Goal: Check status: Check status

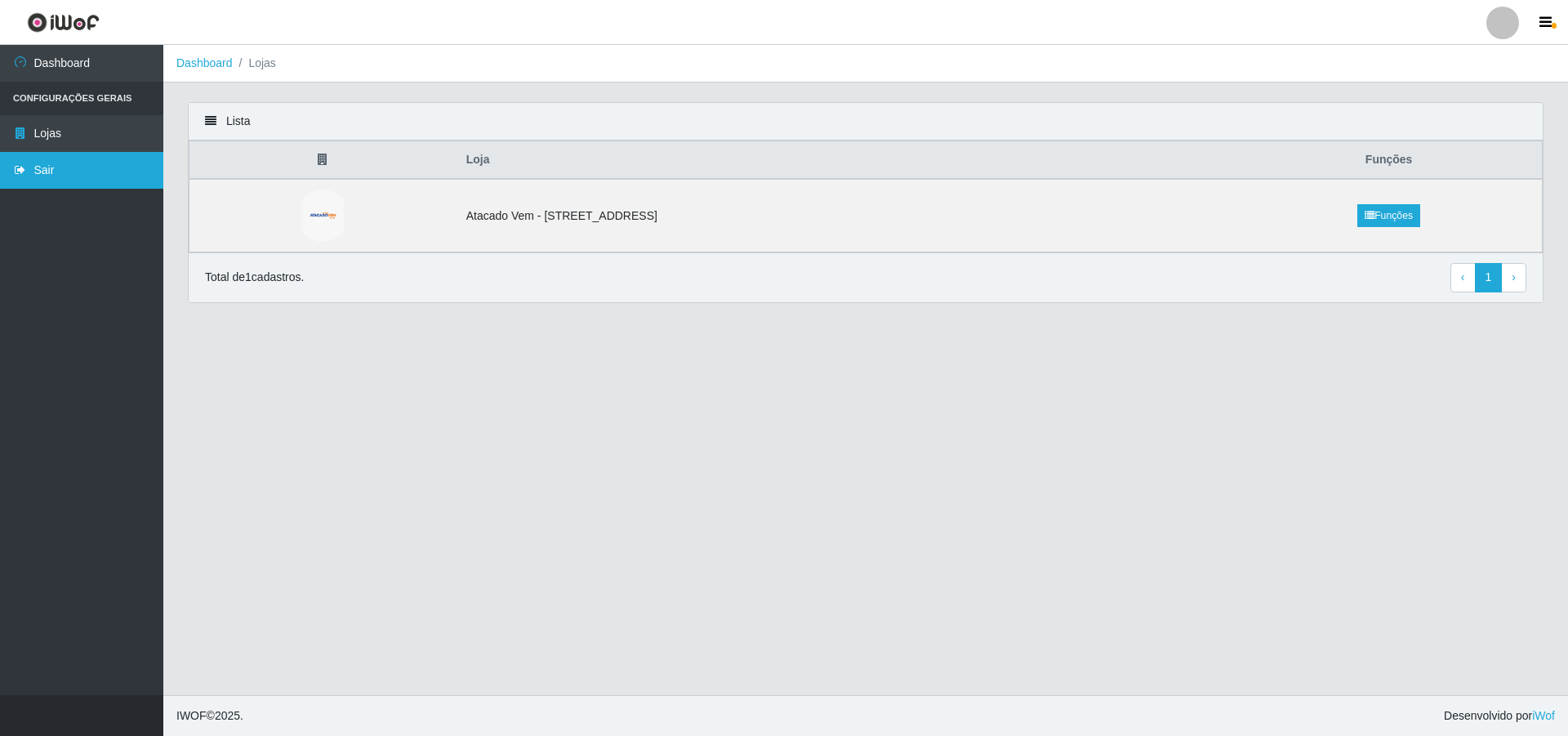
click at [57, 162] on link "Sair" at bounding box center [82, 170] width 163 height 37
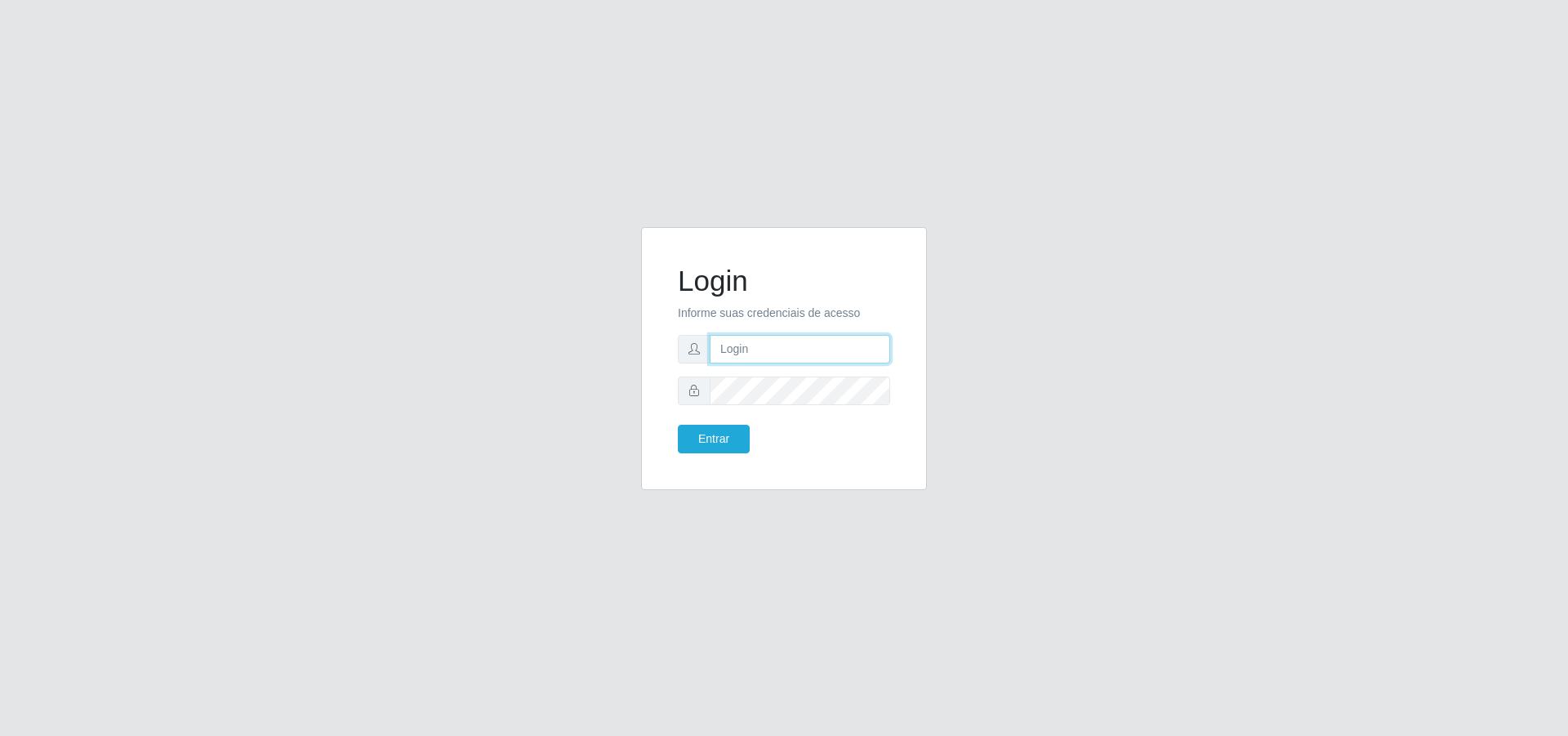
type input "[PERSON_NAME][EMAIL_ADDRESS][DOMAIN_NAME]"
click at [724, 438] on button "Entrar" at bounding box center [714, 438] width 72 height 28
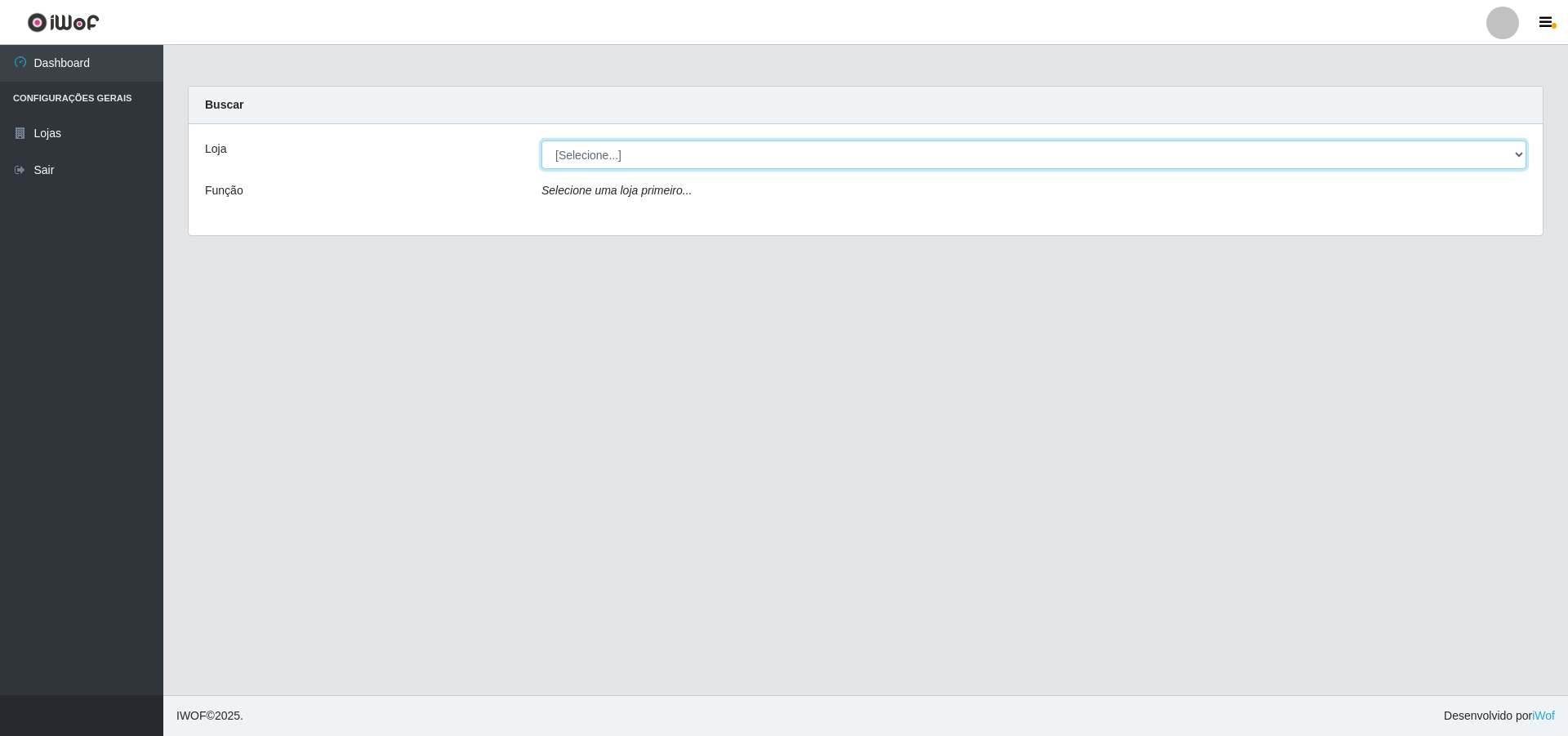
click at [790, 159] on select "[Selecione...] Atacado Vem - [STREET_ADDRESS]" at bounding box center [1034, 154] width 985 height 28
select select "461"
click at [542, 141] on select "[Selecione...] Atacado Vem - [STREET_ADDRESS]" at bounding box center [1034, 154] width 985 height 28
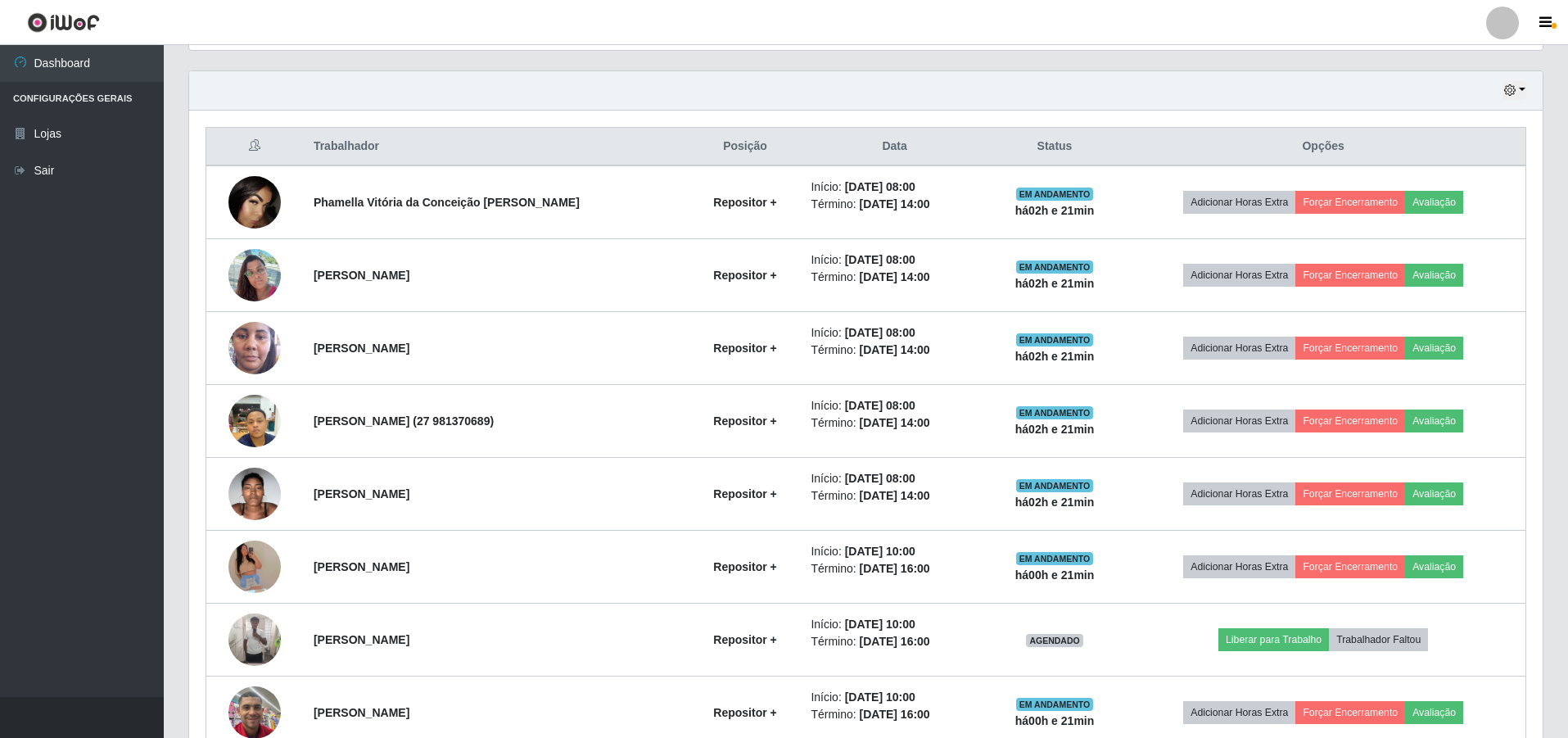
scroll to position [550, 0]
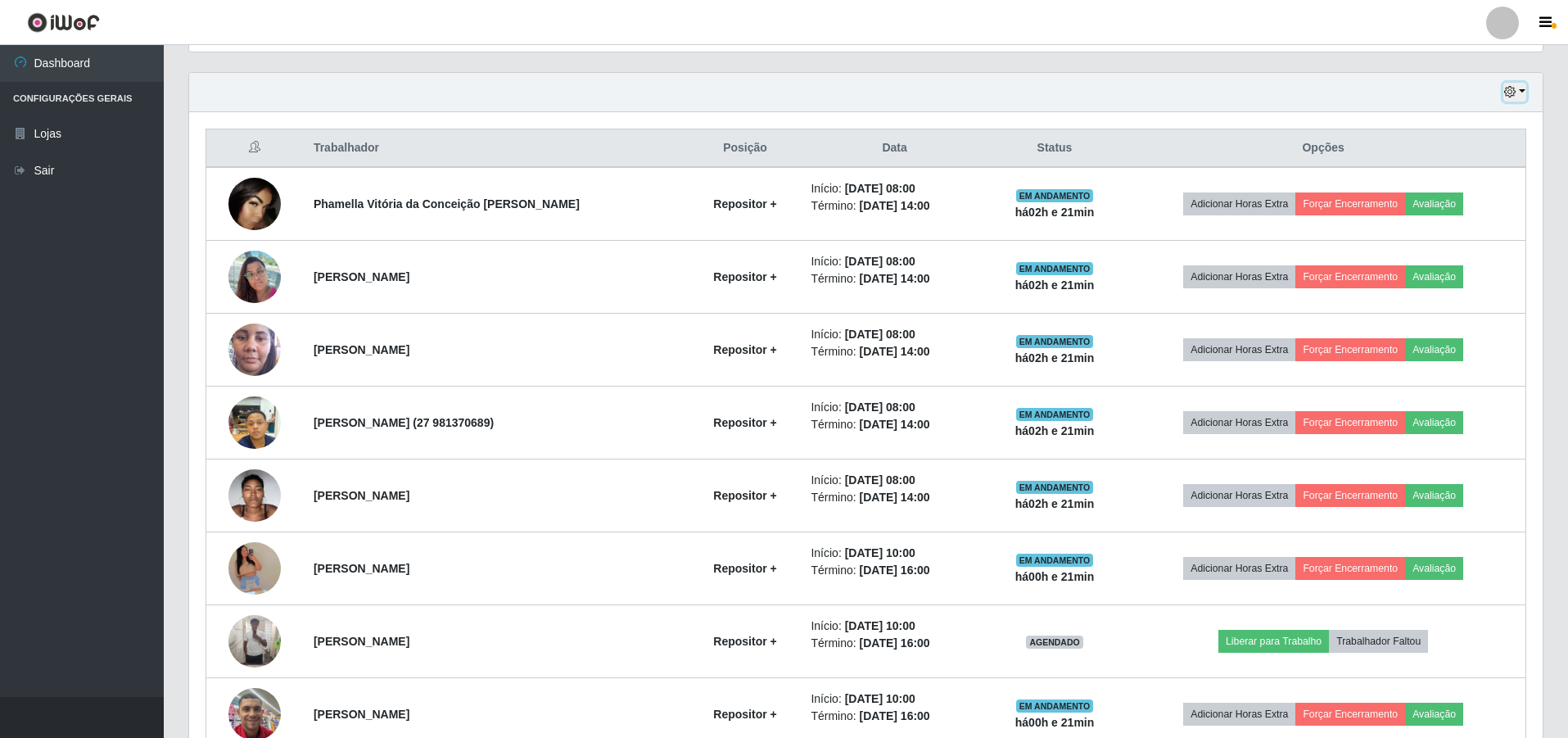
click at [1516, 100] on button "button" at bounding box center [1515, 92] width 23 height 18
click at [1437, 225] on button "1 Semana" at bounding box center [1460, 224] width 129 height 34
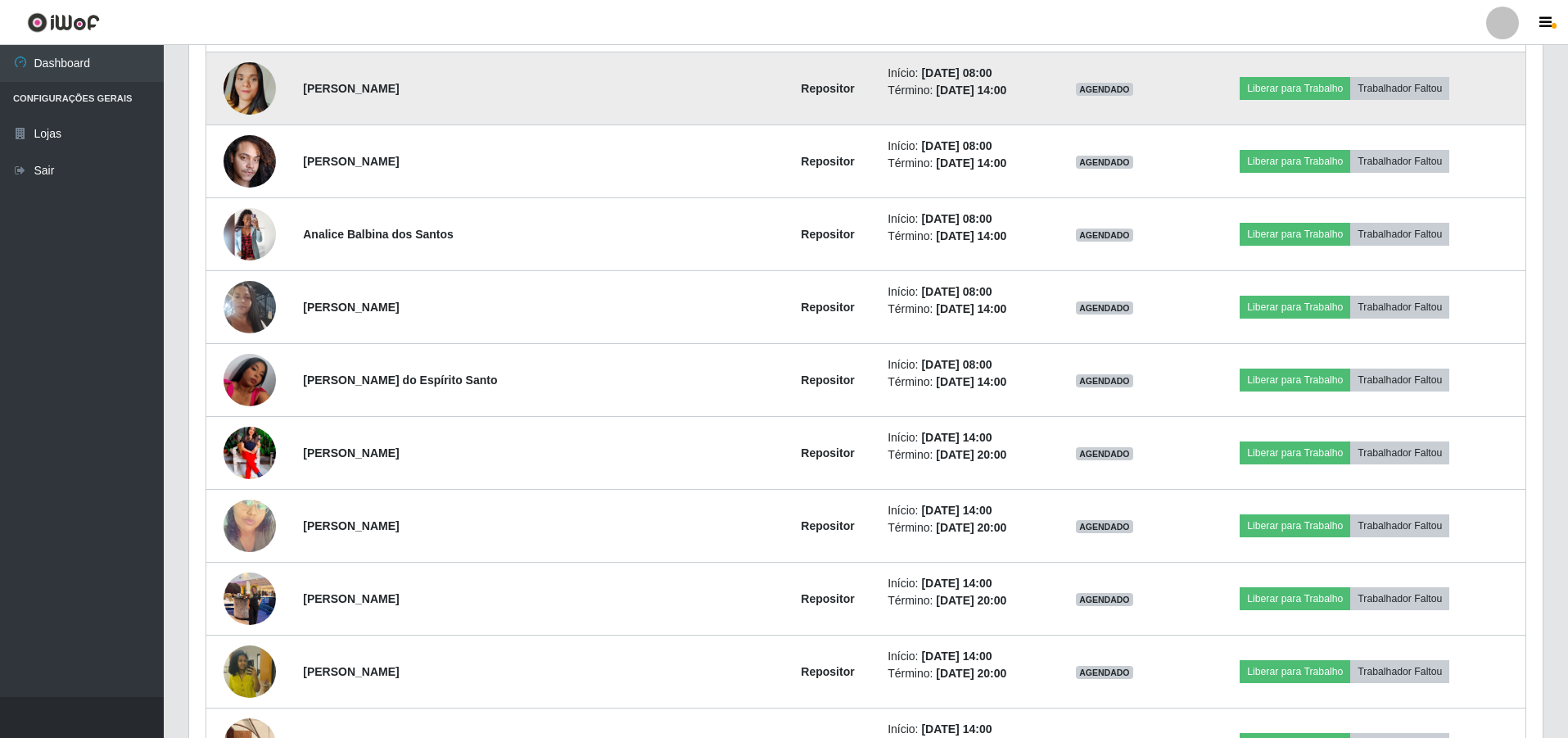
scroll to position [1370, 0]
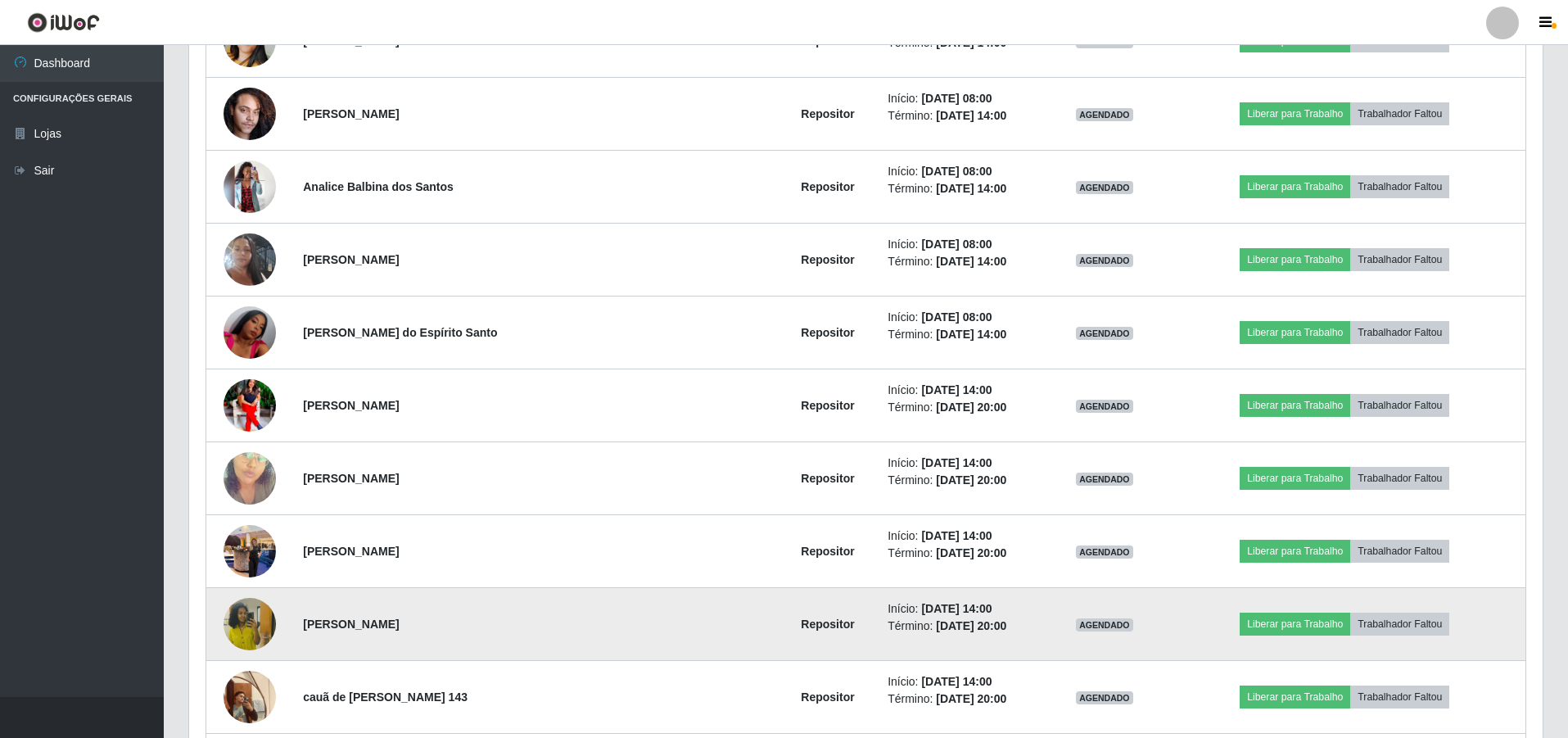
click at [256, 607] on img at bounding box center [250, 624] width 53 height 93
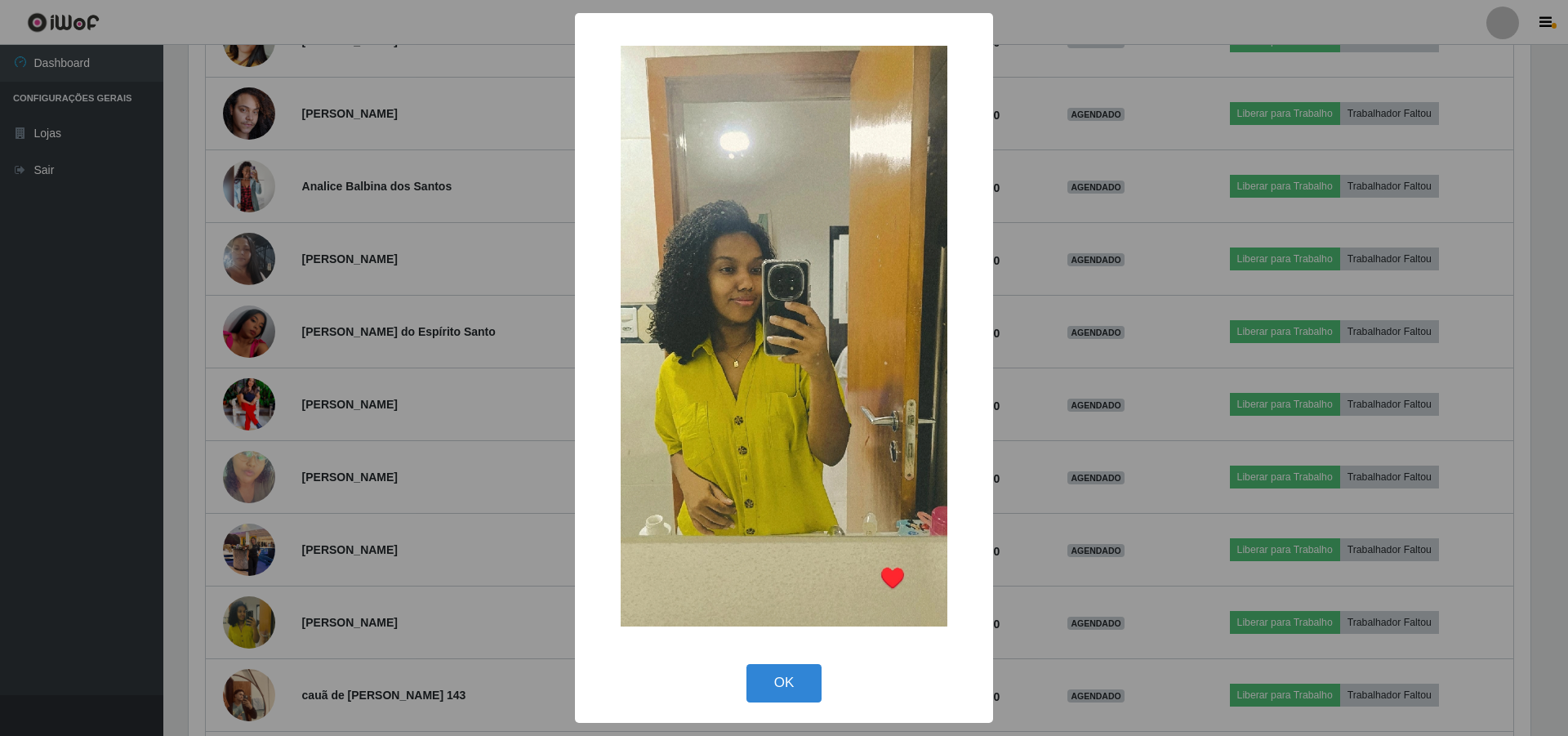
click at [445, 432] on div "× OK Cancel" at bounding box center [784, 368] width 1568 height 736
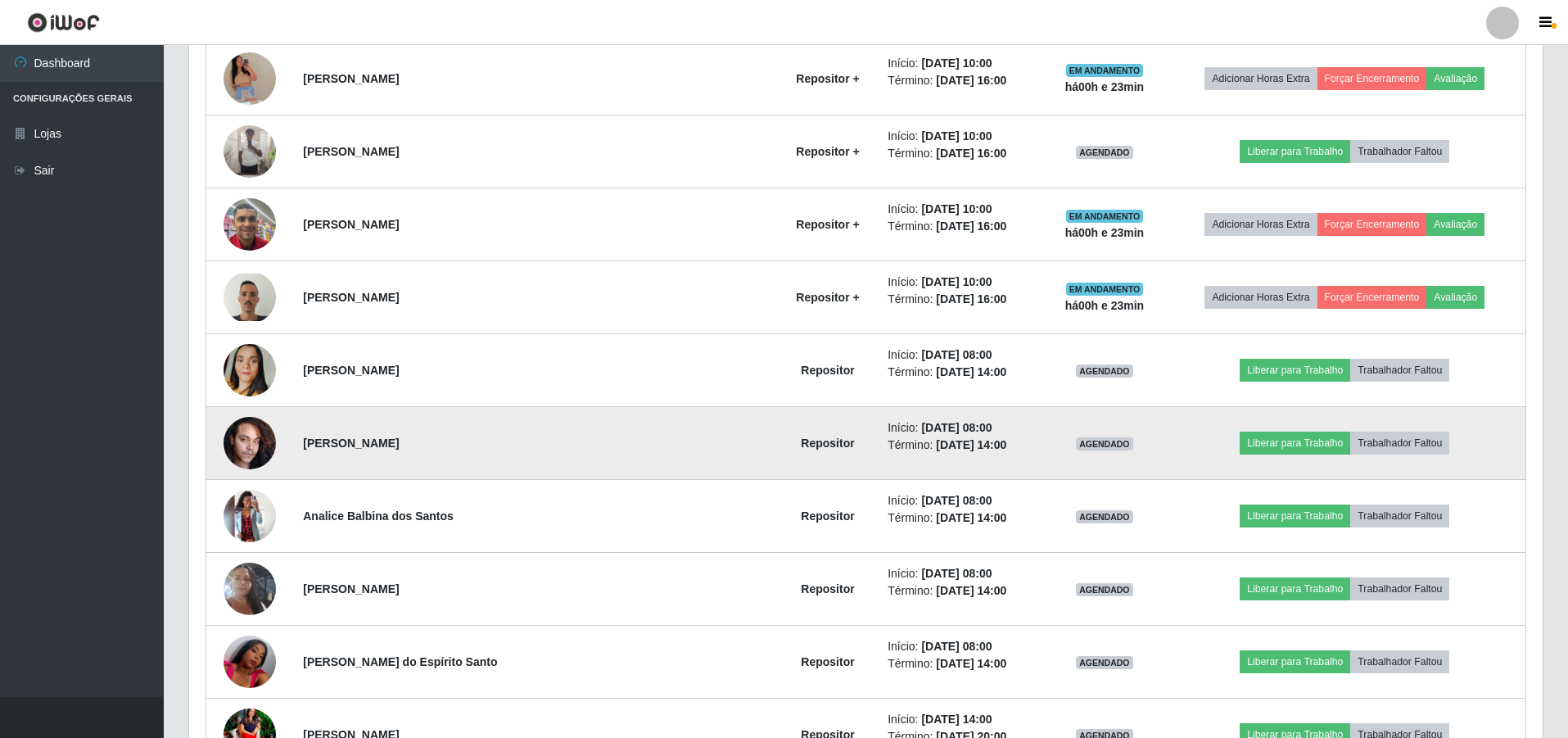
scroll to position [1042, 0]
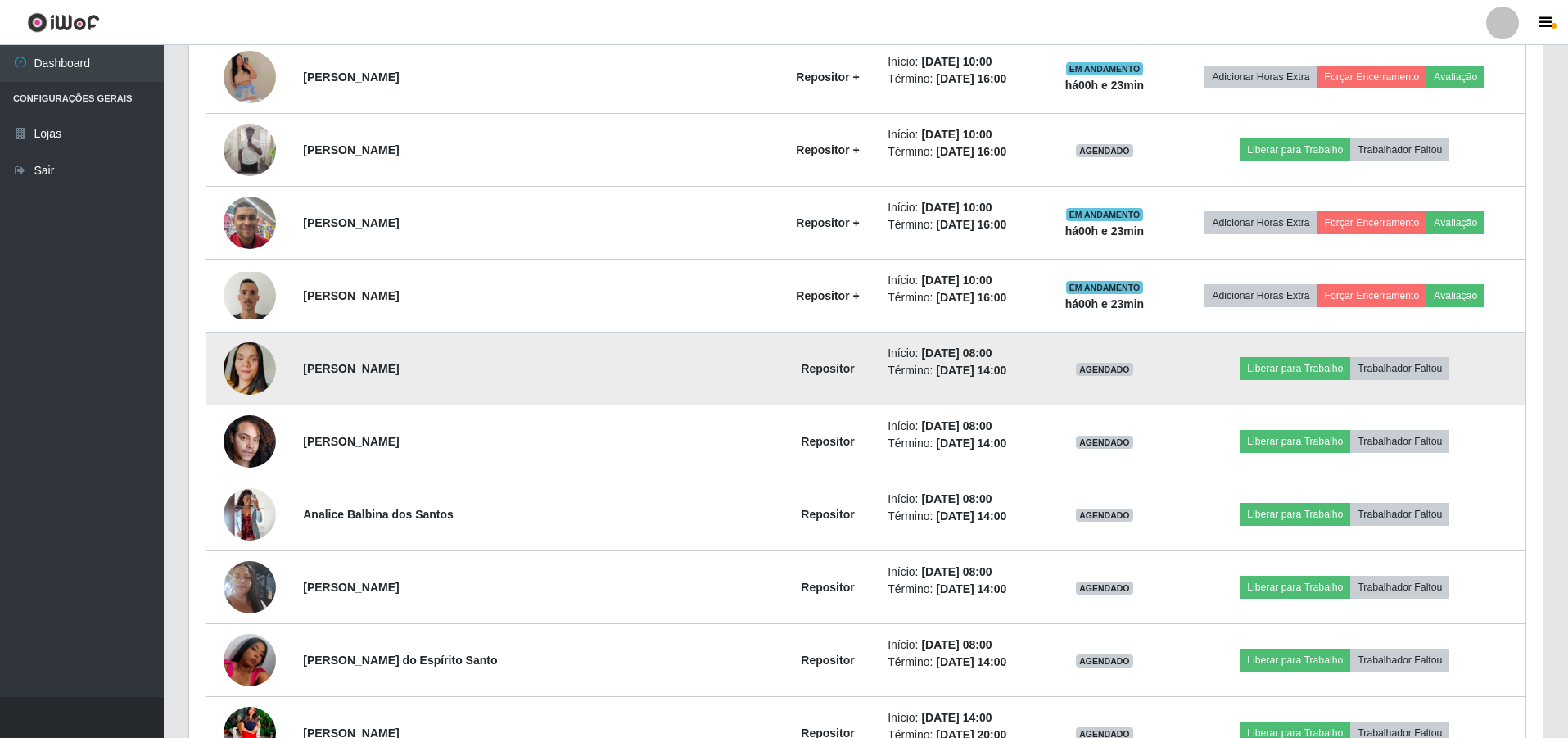
click at [271, 365] on img at bounding box center [250, 369] width 53 height 93
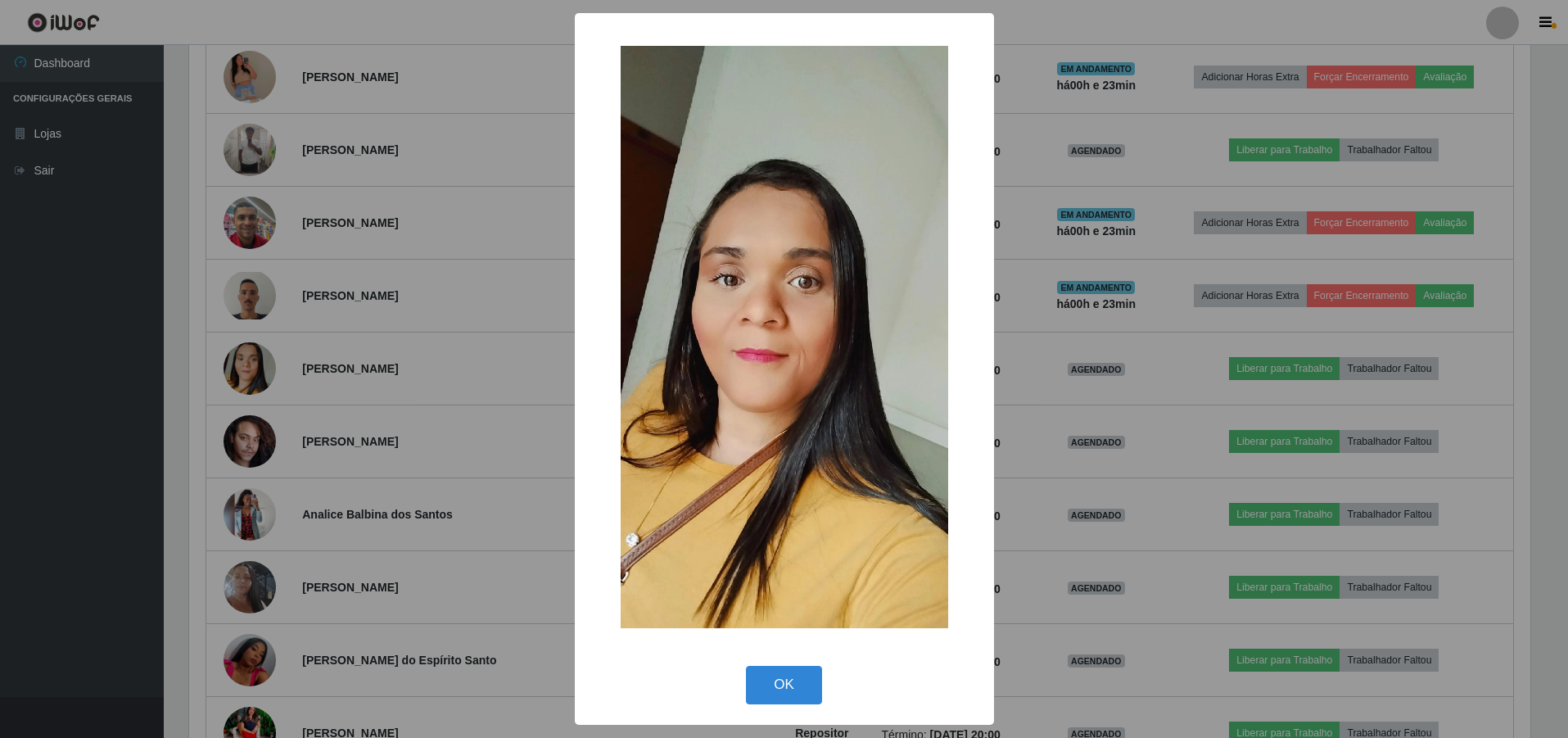
scroll to position [340, 1345]
click at [279, 360] on div "× OK Cancel" at bounding box center [785, 369] width 1572 height 738
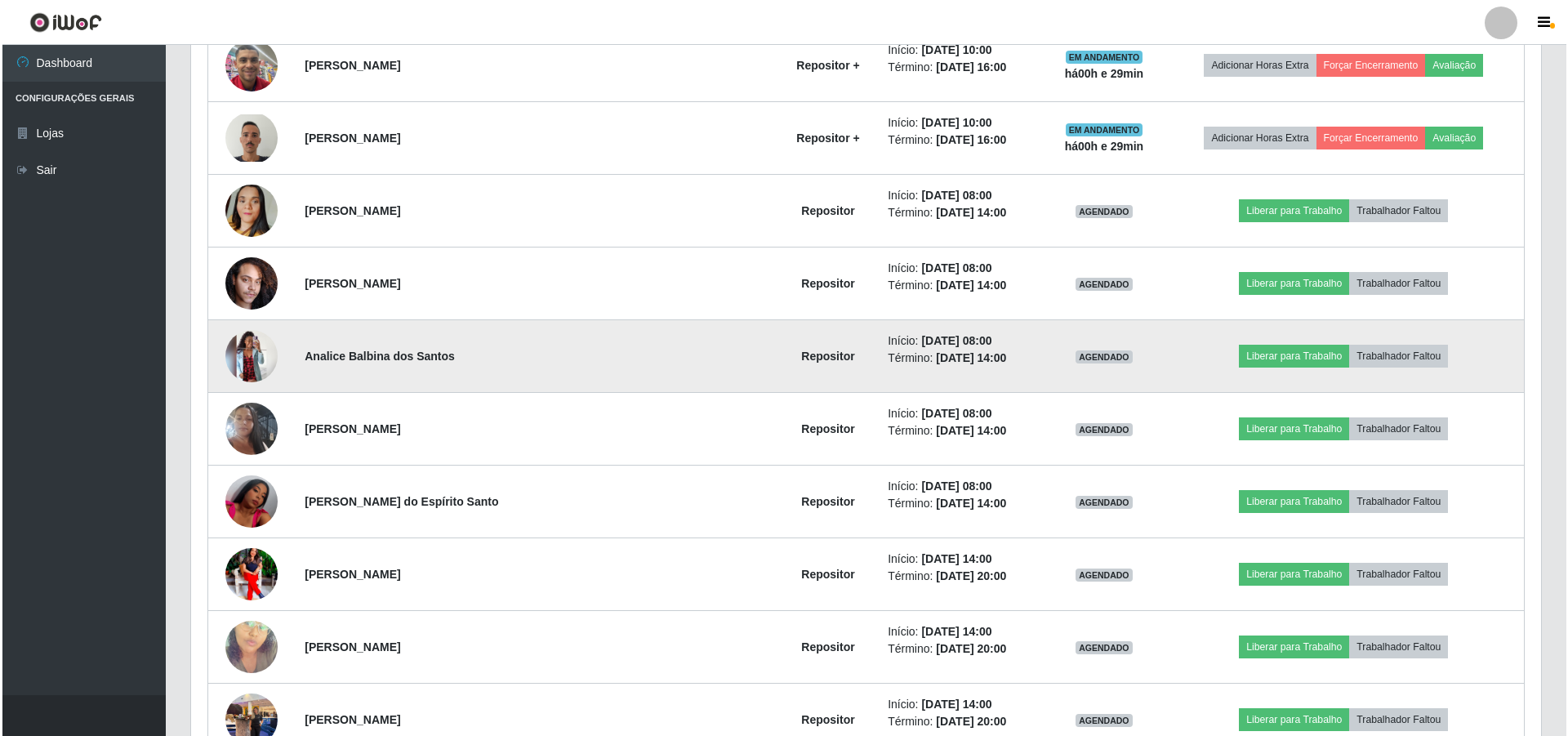
scroll to position [1202, 0]
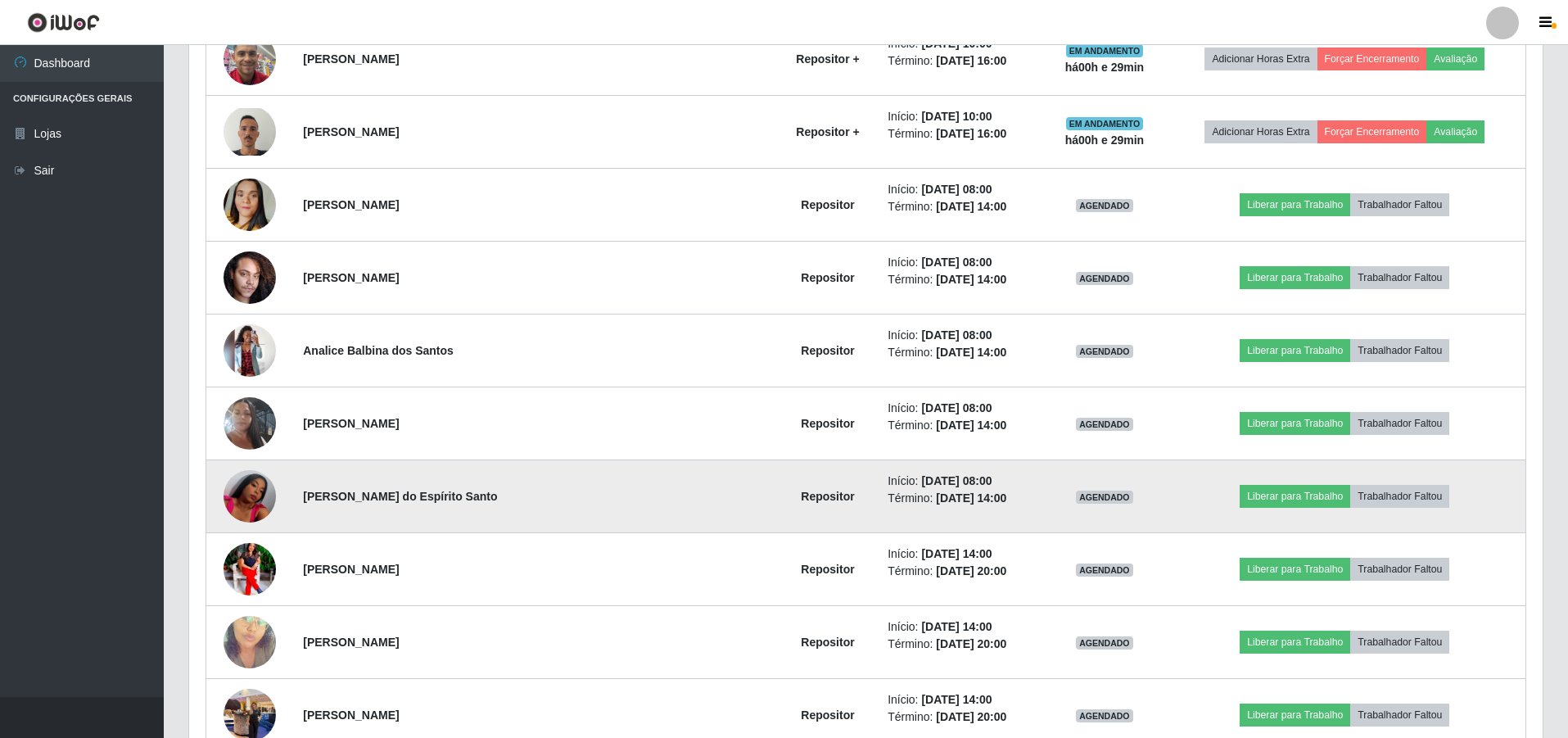
click at [273, 498] on img at bounding box center [250, 497] width 53 height 93
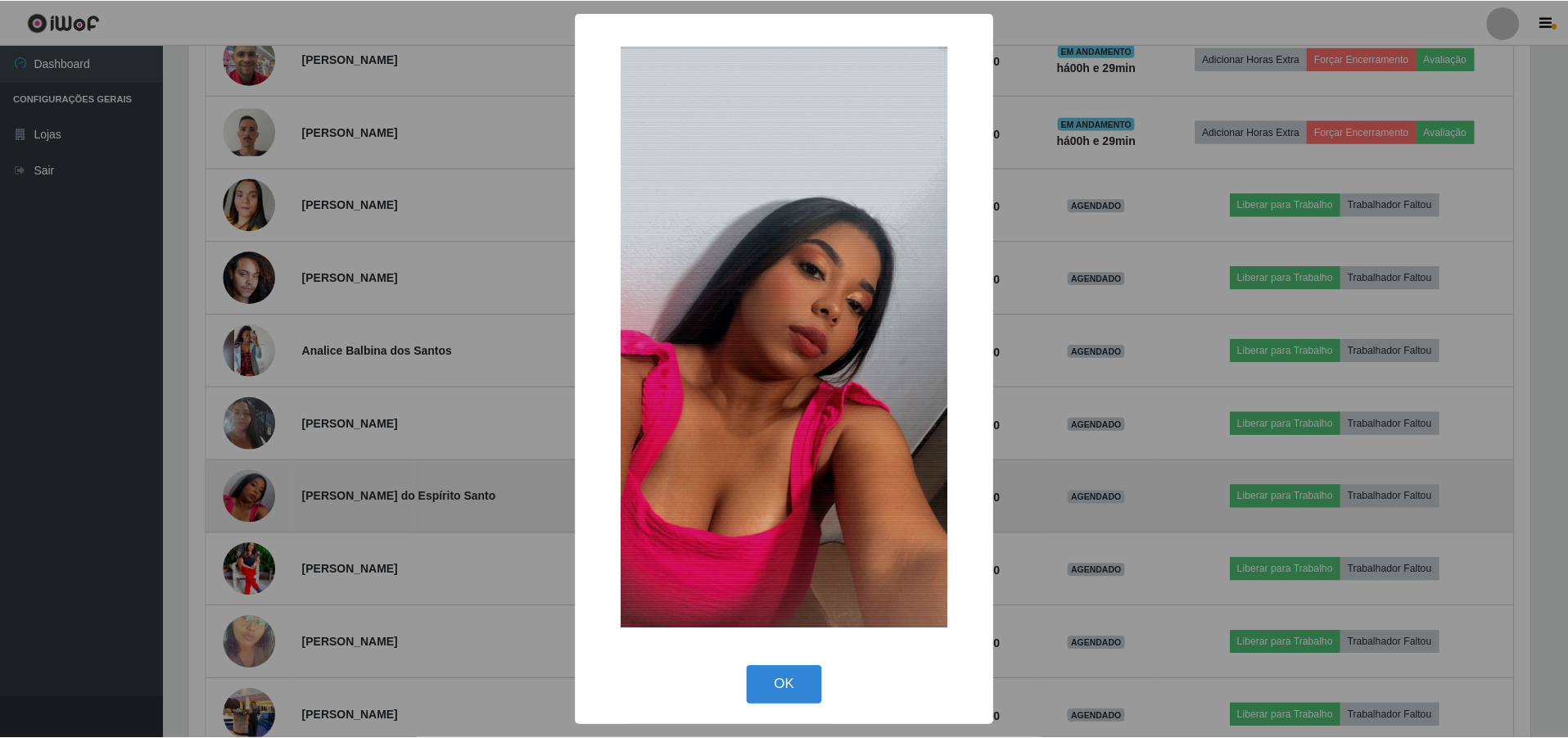
scroll to position [340, 1345]
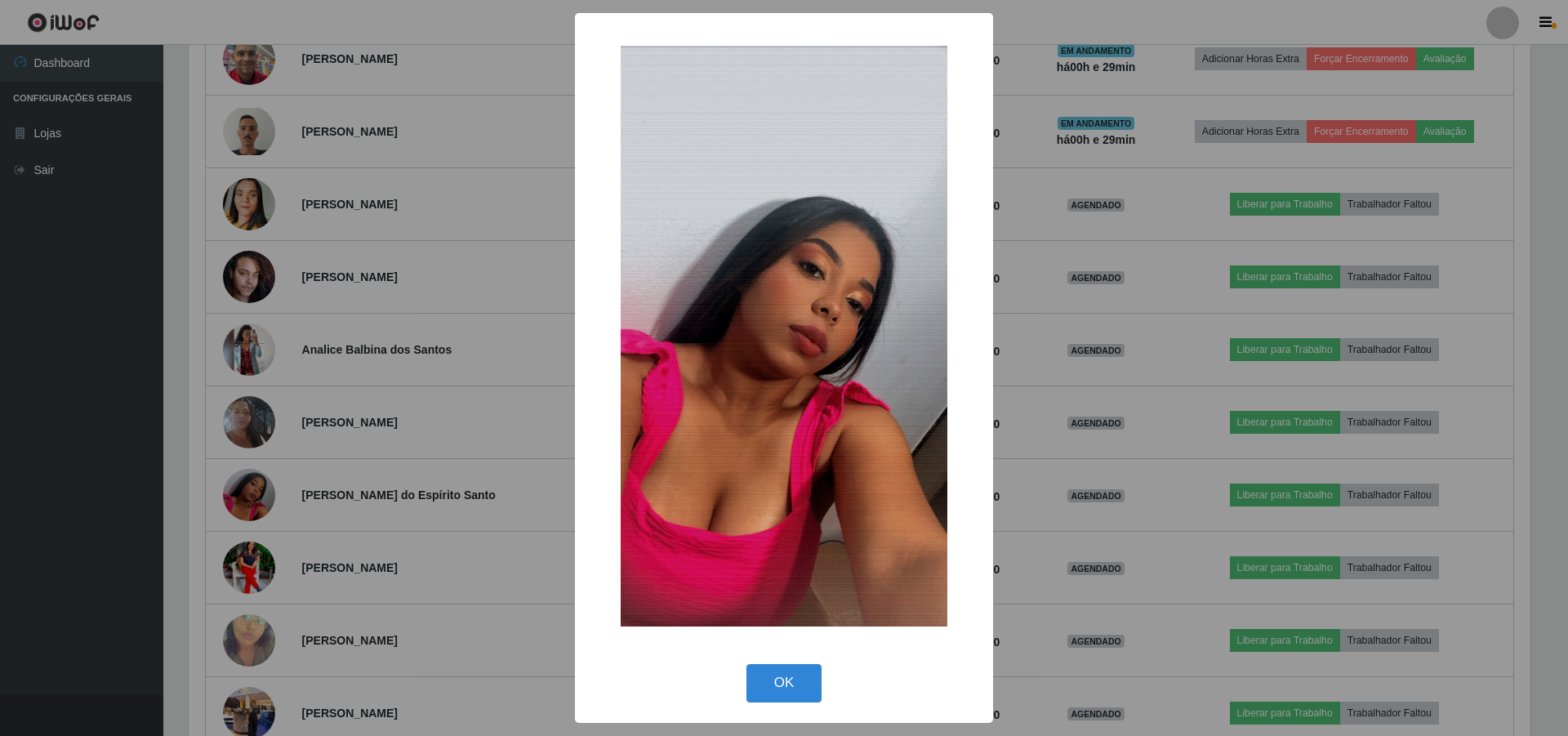
click at [428, 475] on div "× OK Cancel" at bounding box center [784, 368] width 1568 height 736
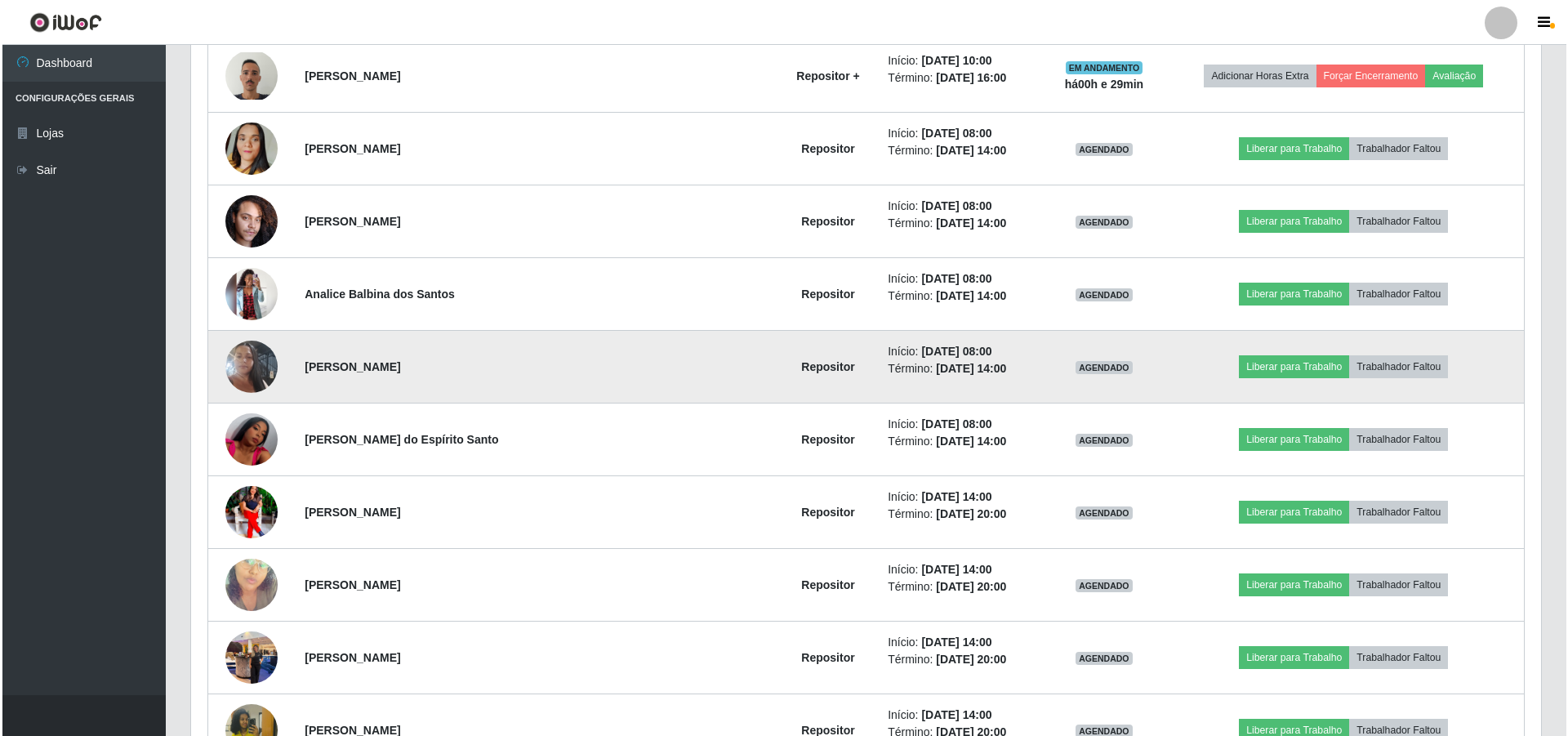
scroll to position [1284, 0]
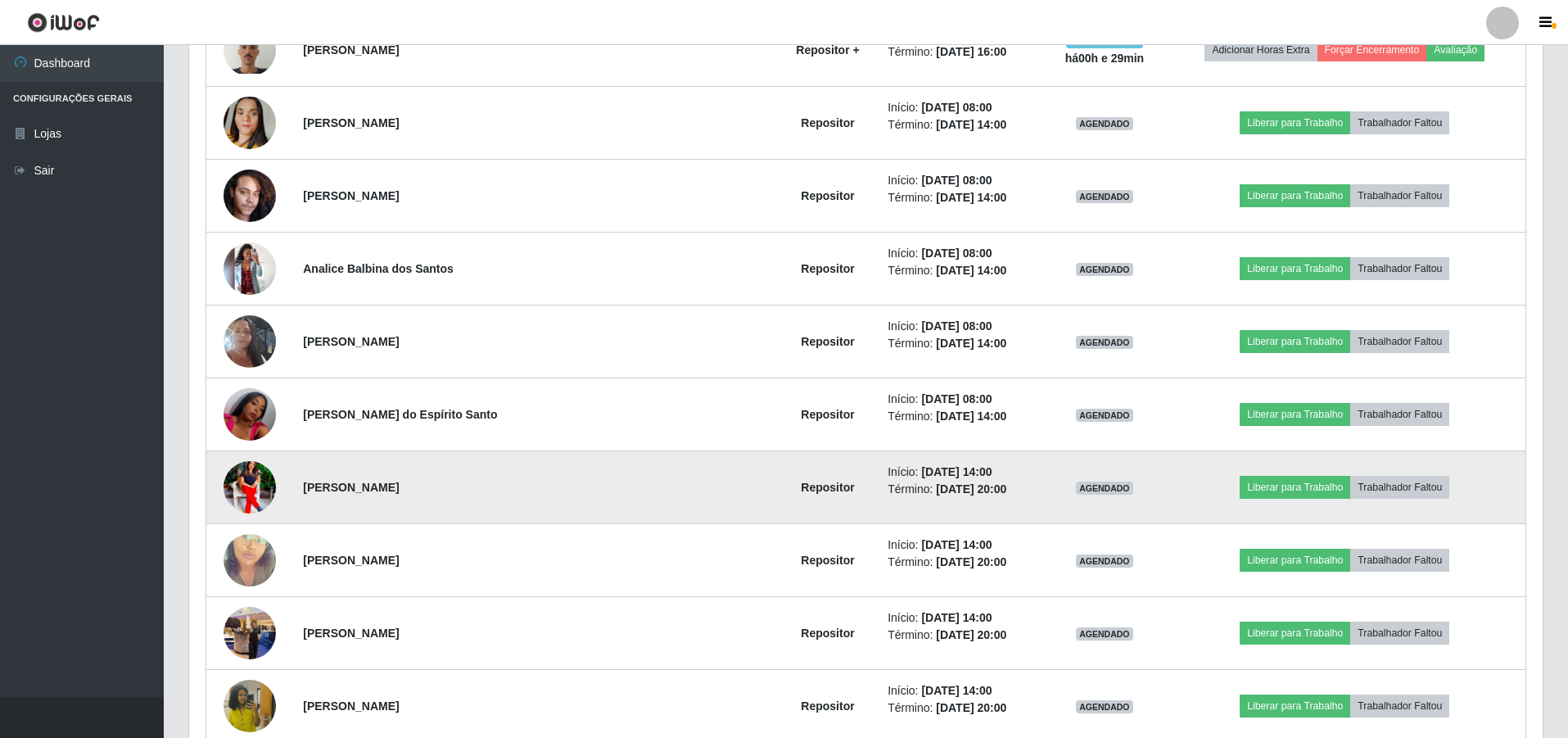
click at [267, 477] on img at bounding box center [250, 487] width 53 height 65
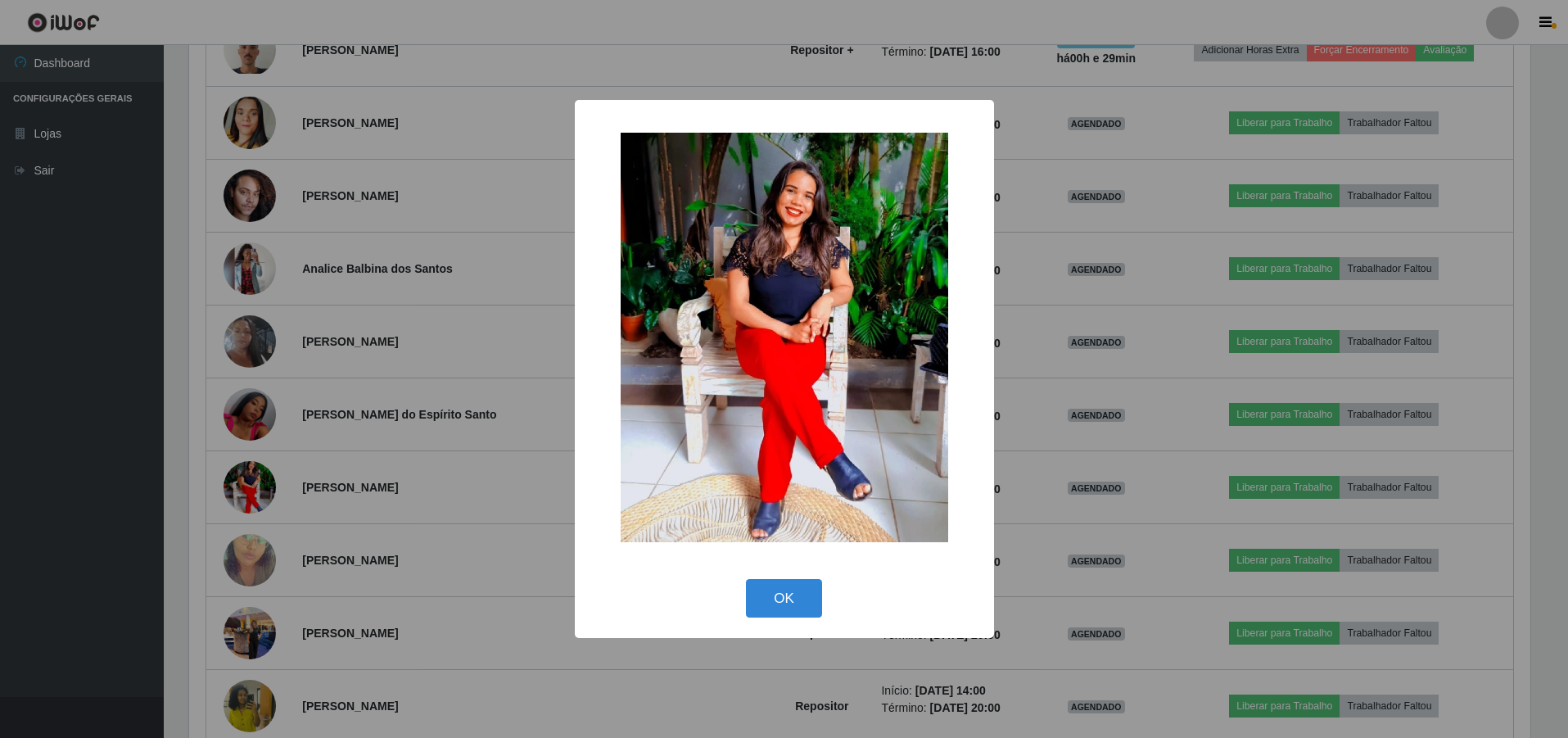
scroll to position [340, 1345]
click at [342, 456] on div "× OK Cancel" at bounding box center [785, 369] width 1572 height 738
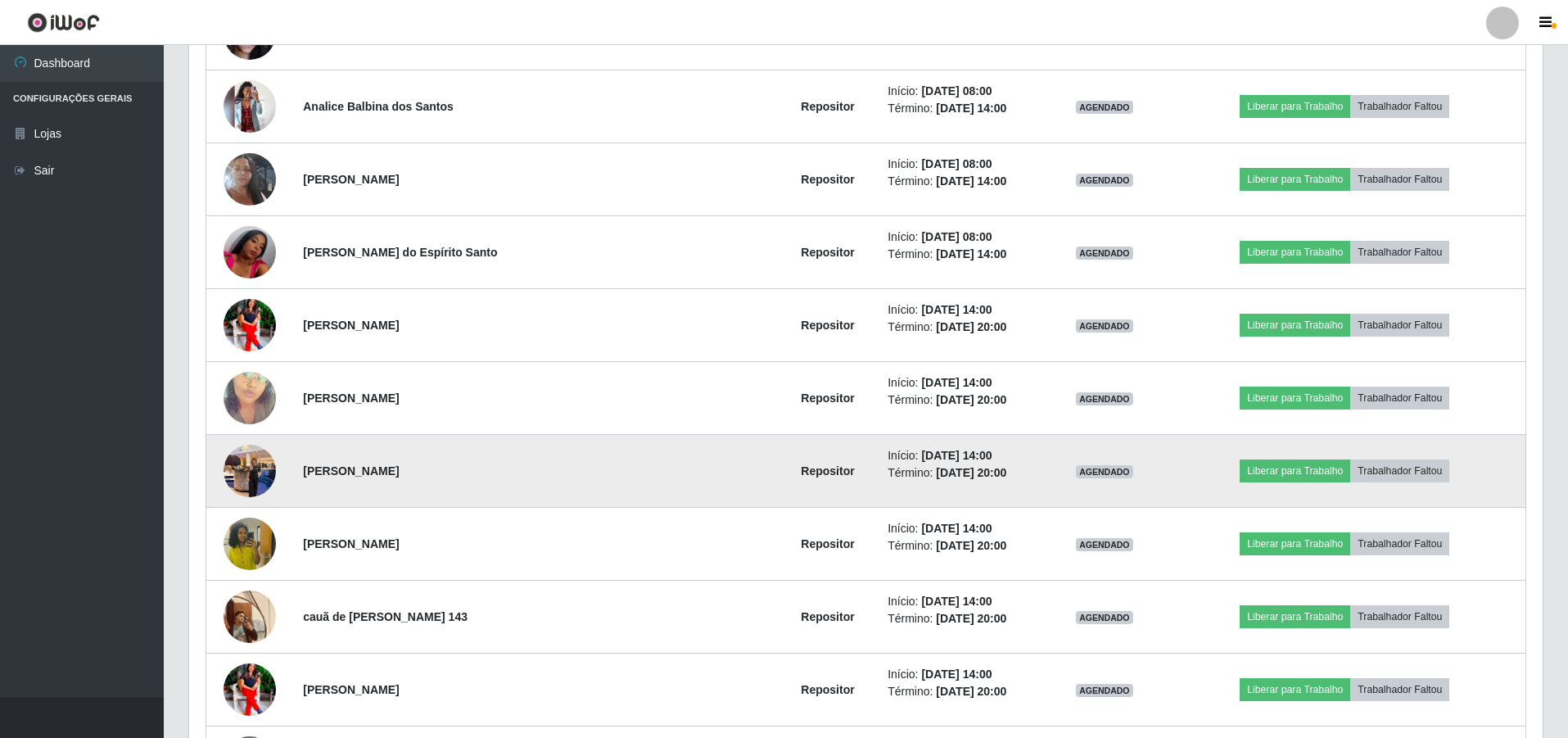
scroll to position [1452, 0]
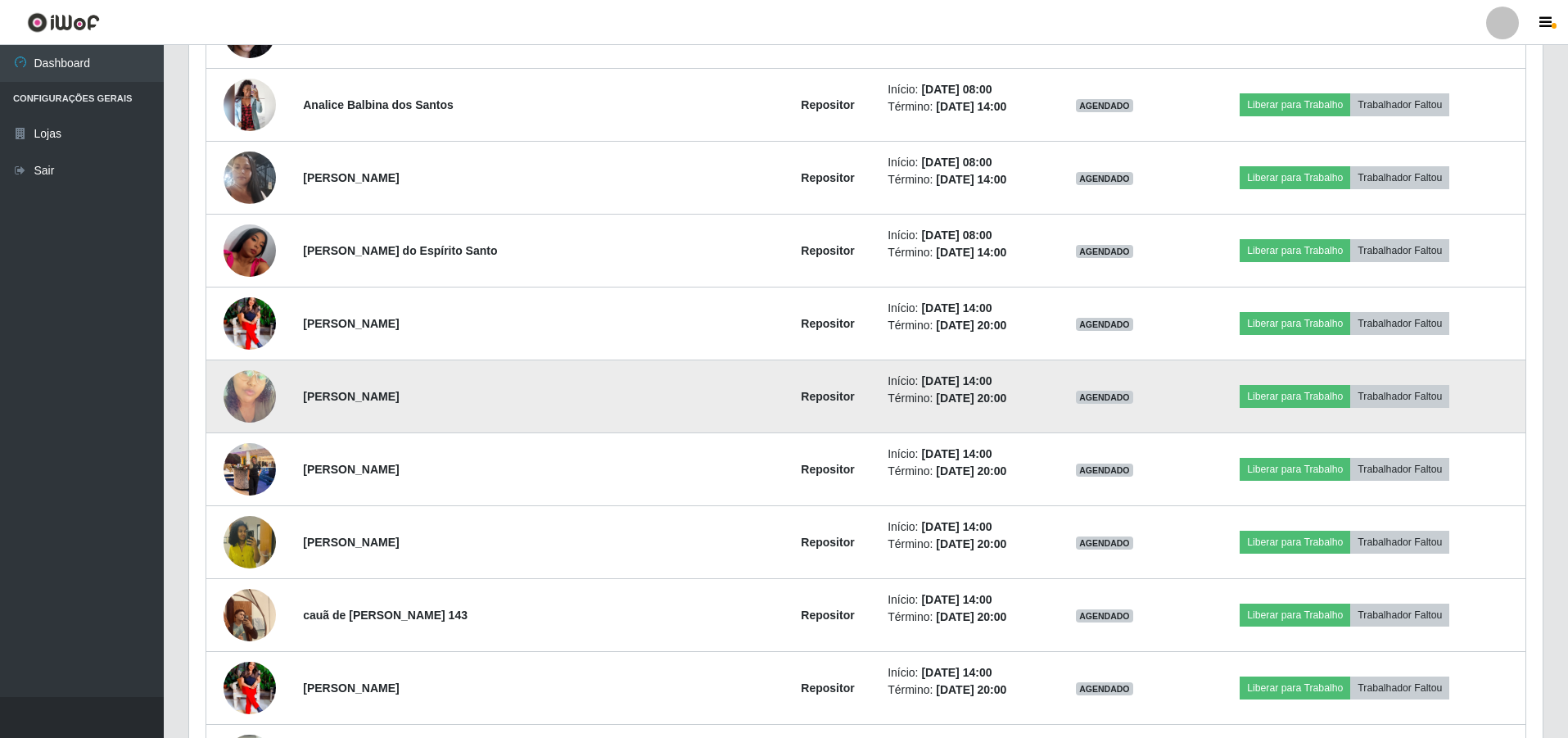
click at [267, 410] on img at bounding box center [250, 396] width 53 height 93
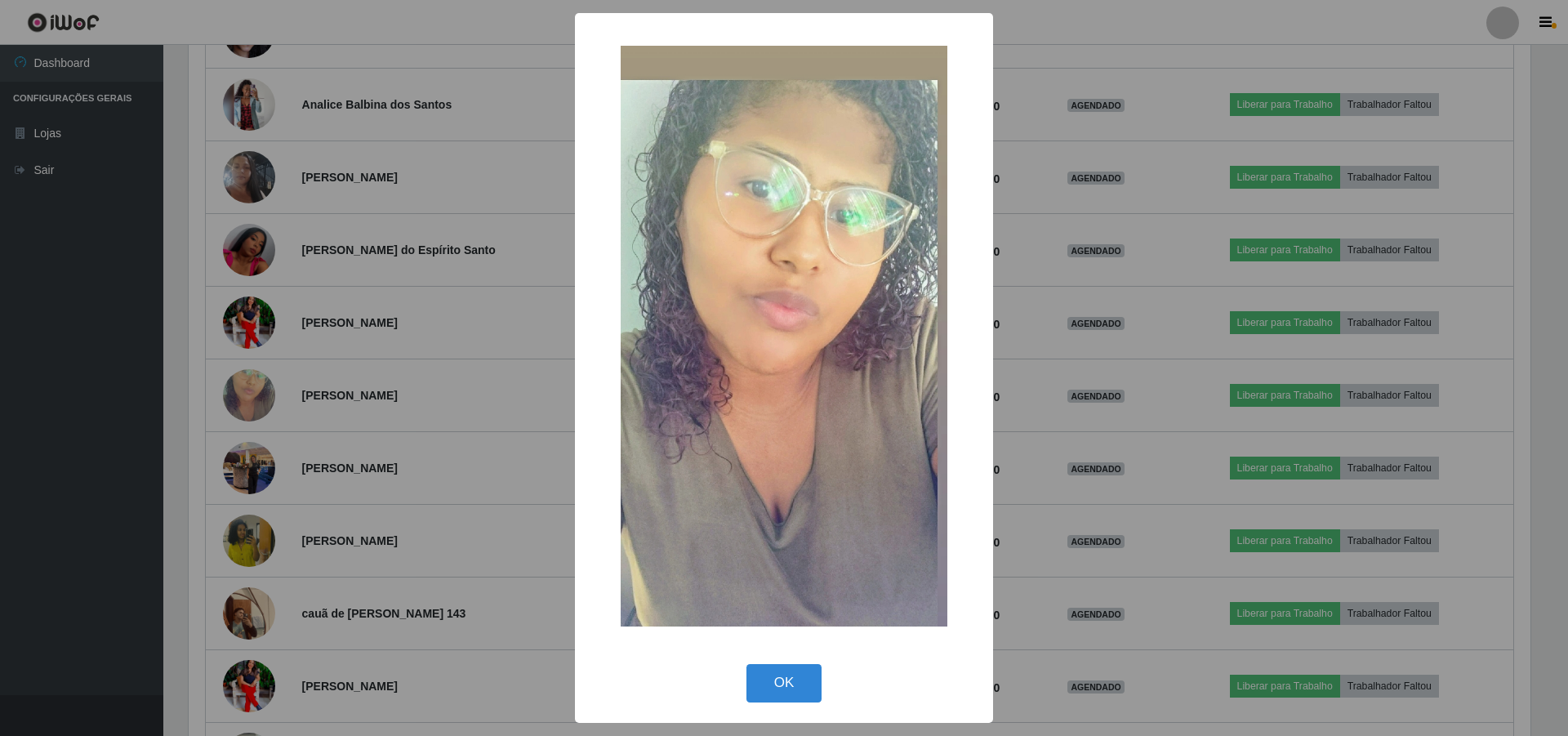
click at [341, 385] on div "× OK Cancel" at bounding box center [784, 368] width 1568 height 736
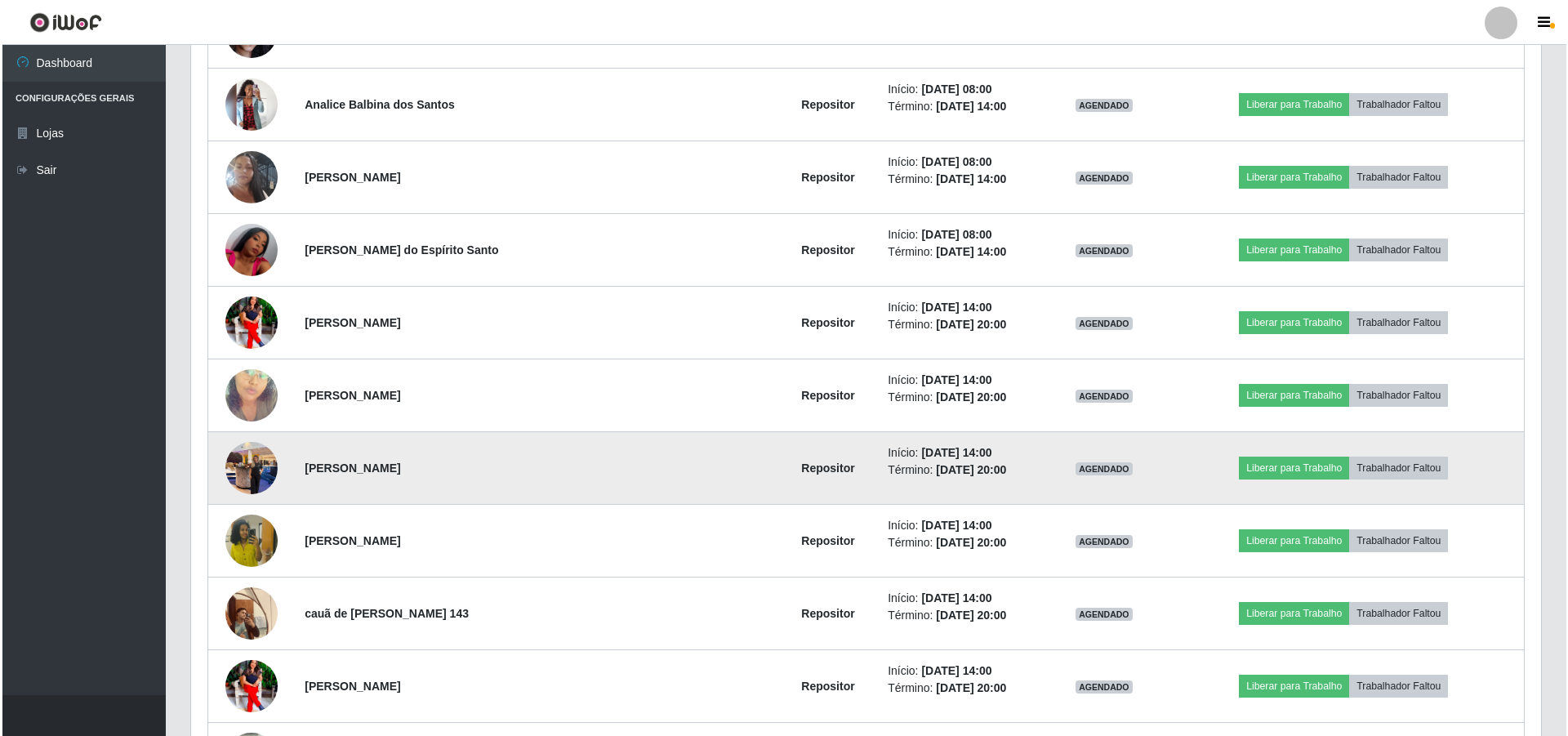
scroll to position [339, 1351]
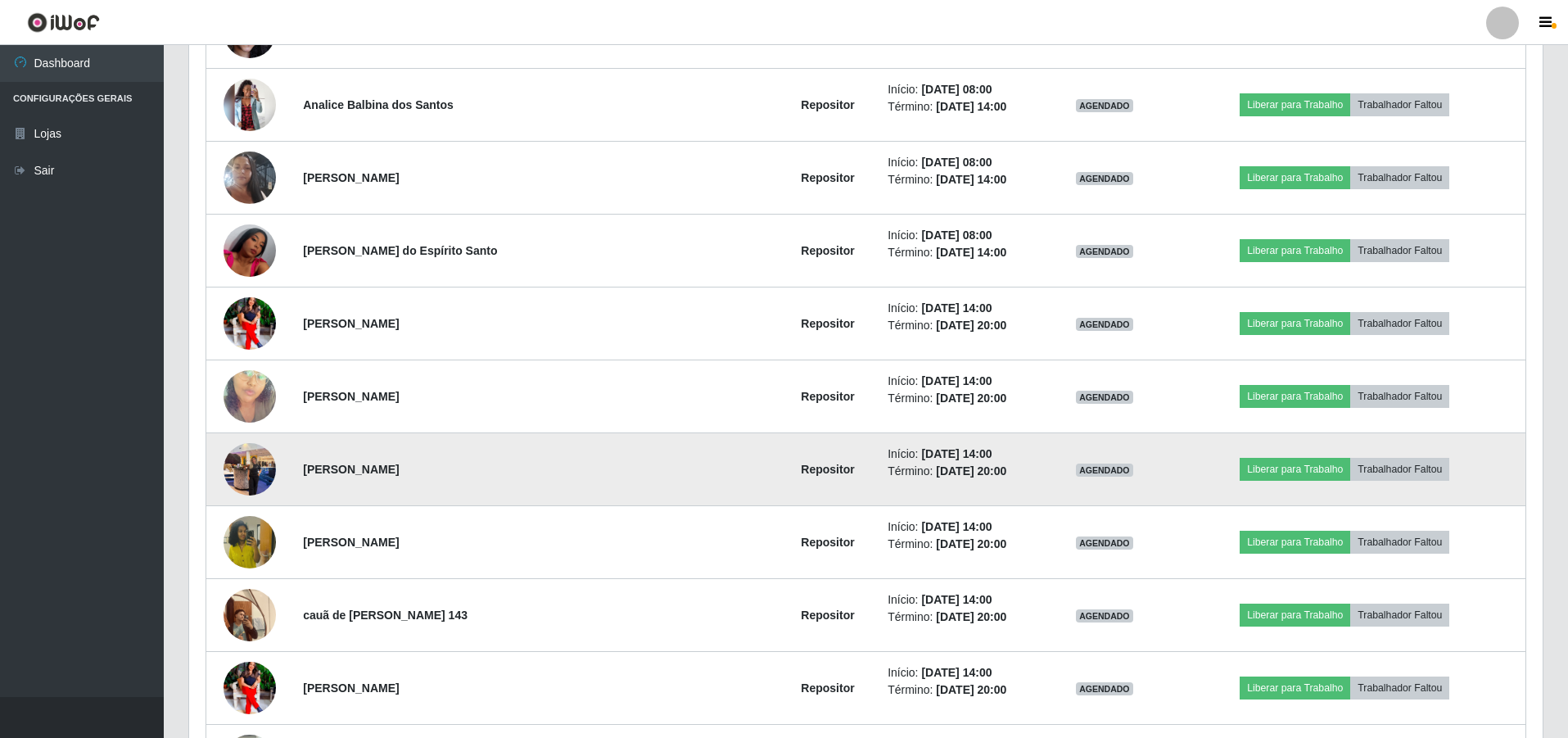
click at [273, 472] on img at bounding box center [250, 469] width 53 height 70
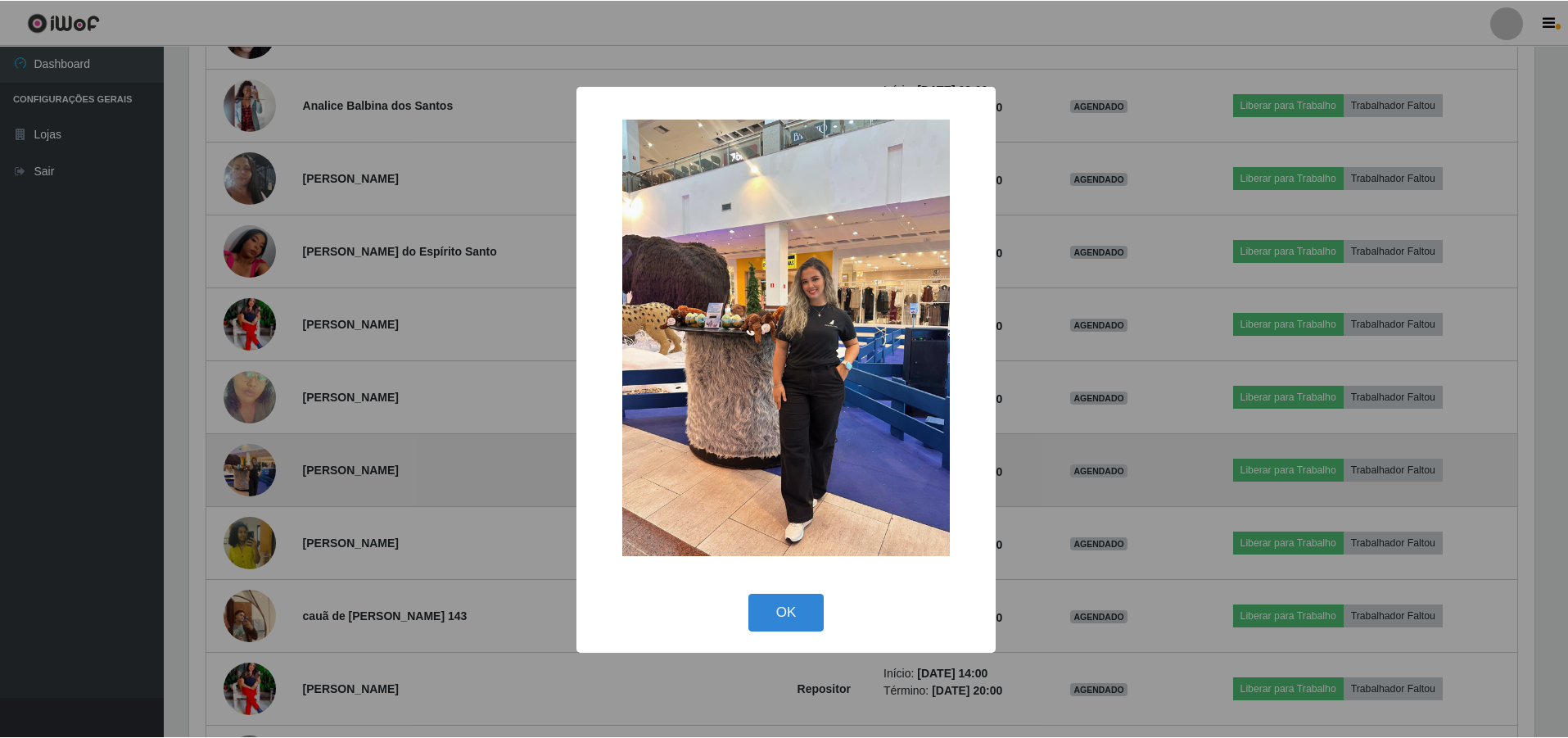
scroll to position [340, 1345]
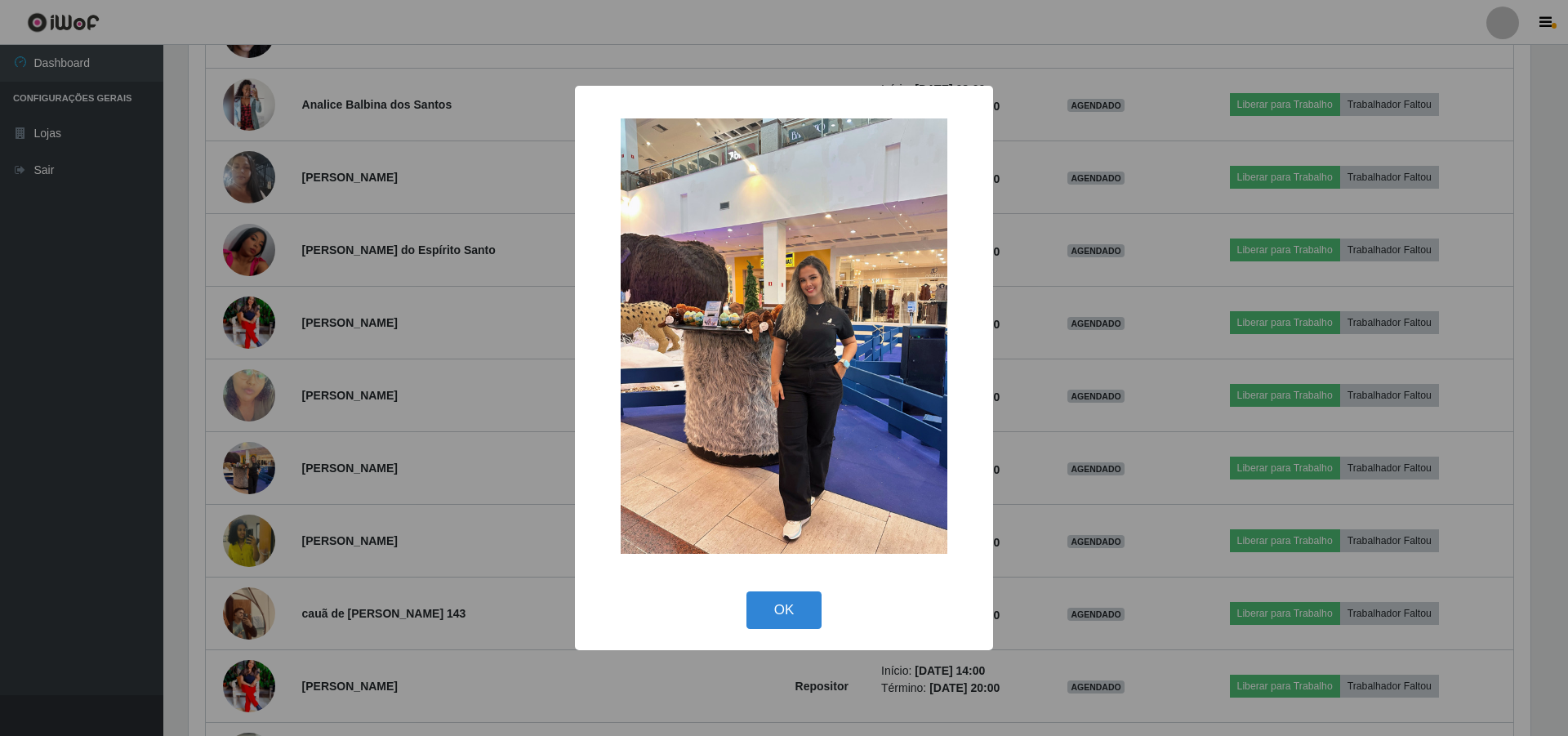
click at [390, 420] on div "× OK Cancel" at bounding box center [784, 368] width 1568 height 736
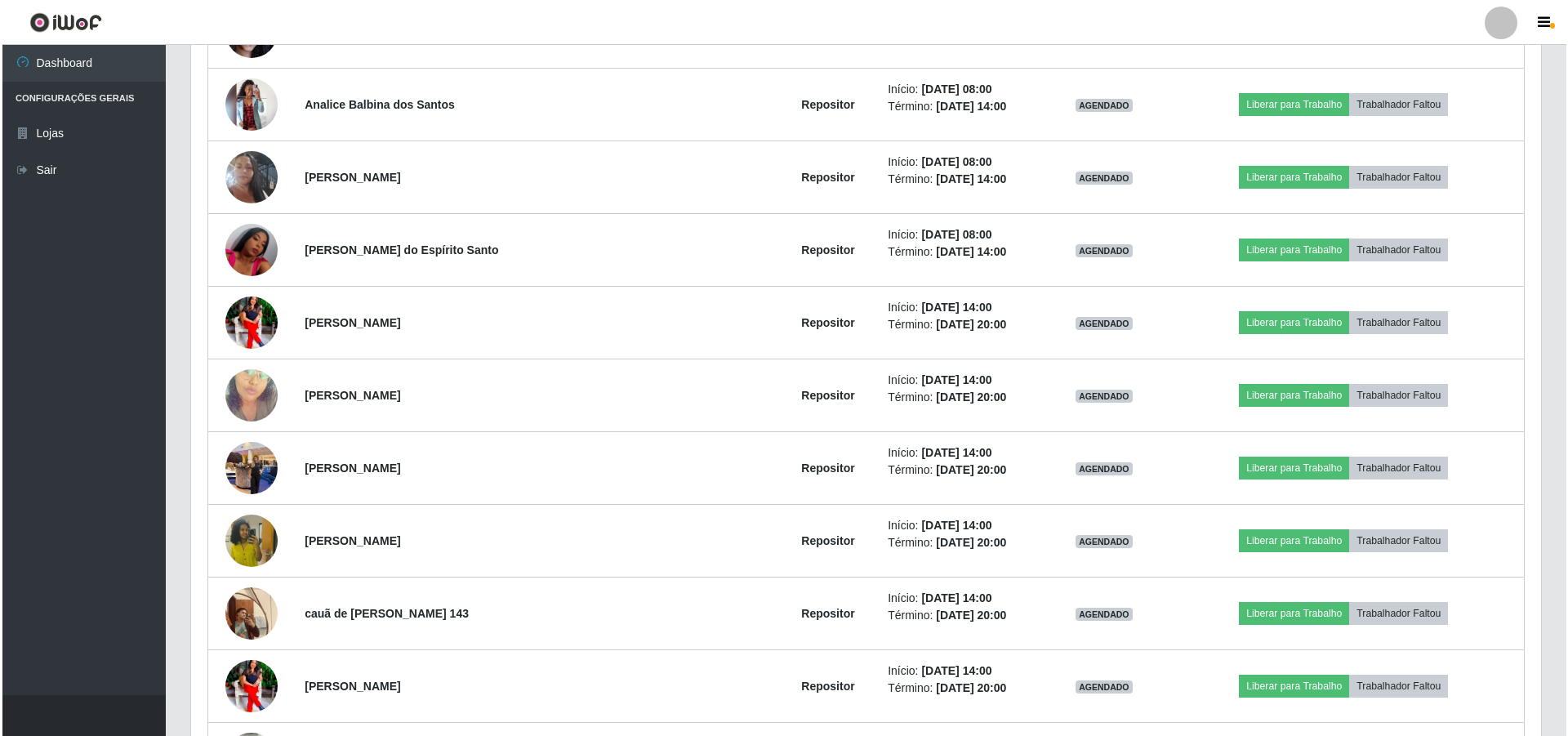
scroll to position [339, 1351]
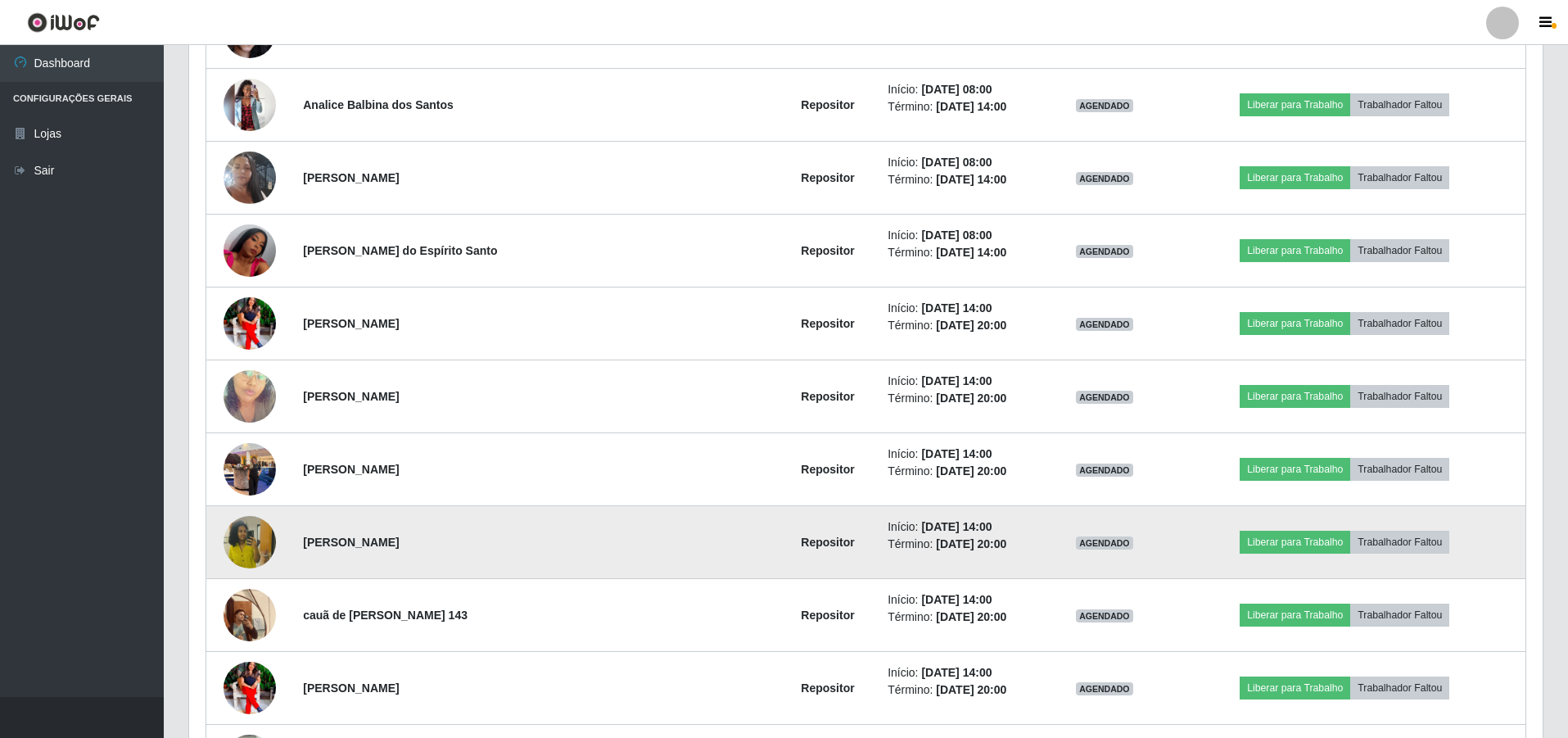
click at [265, 541] on img at bounding box center [250, 542] width 53 height 93
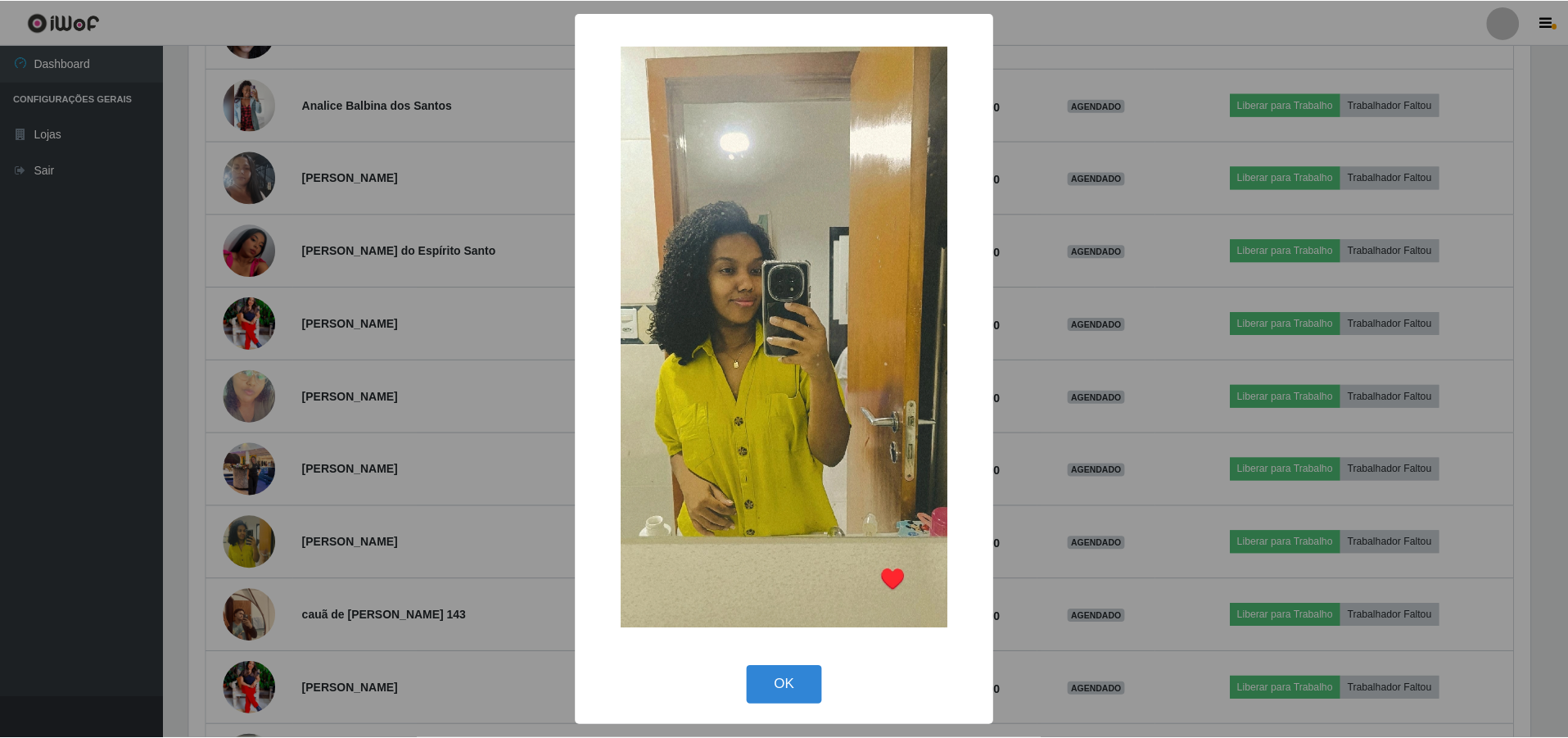
scroll to position [340, 1345]
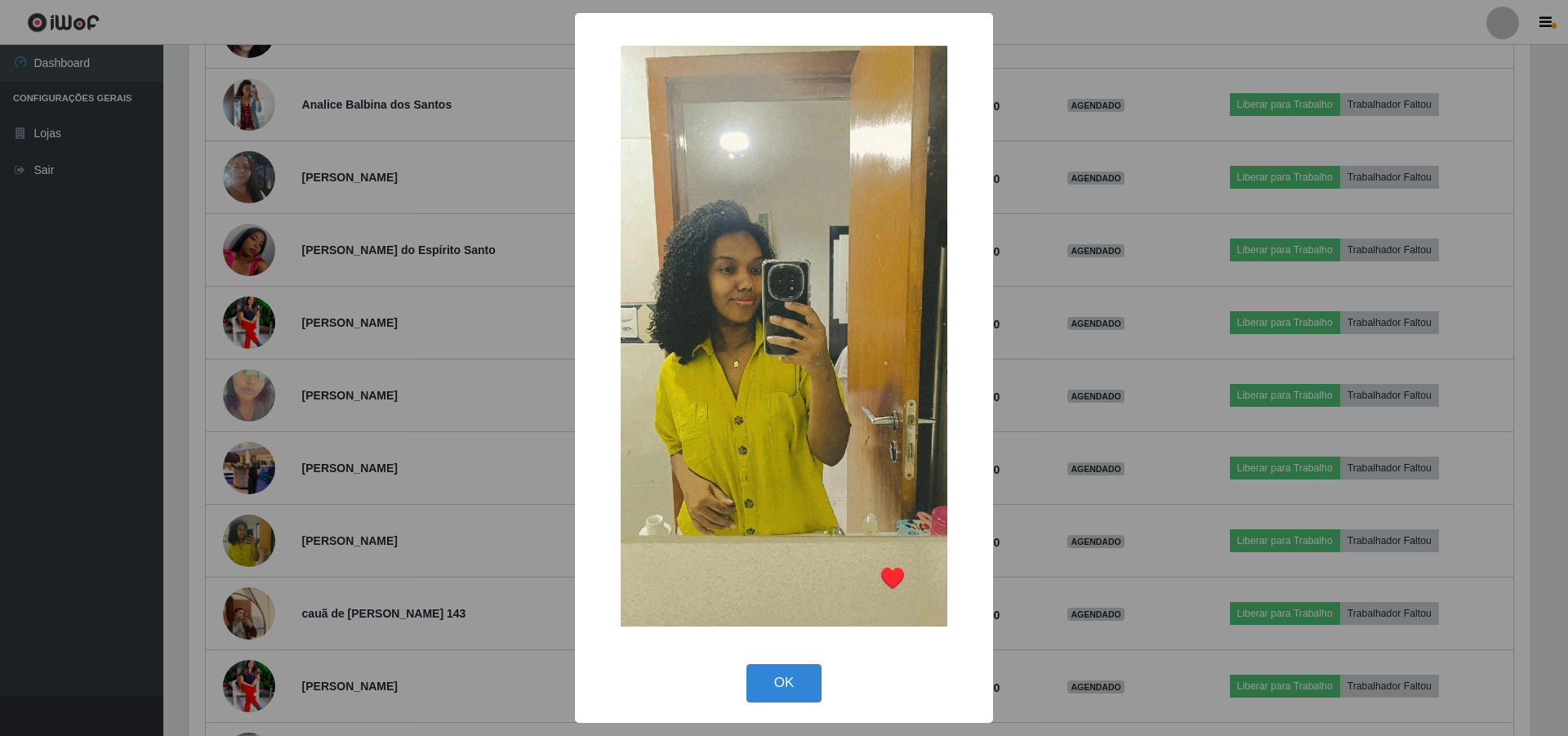
click at [376, 460] on div "× OK Cancel" at bounding box center [784, 368] width 1568 height 736
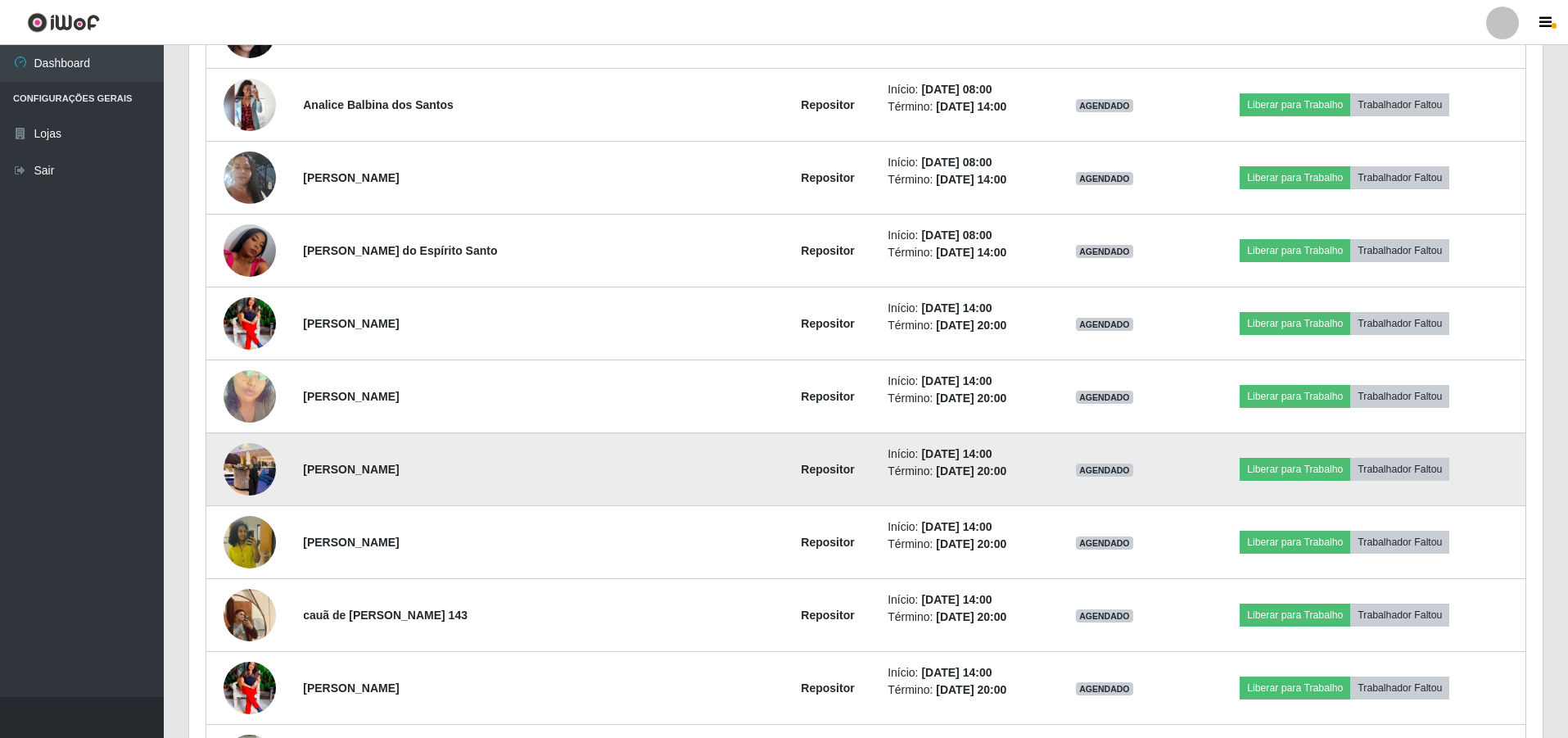
scroll to position [1533, 0]
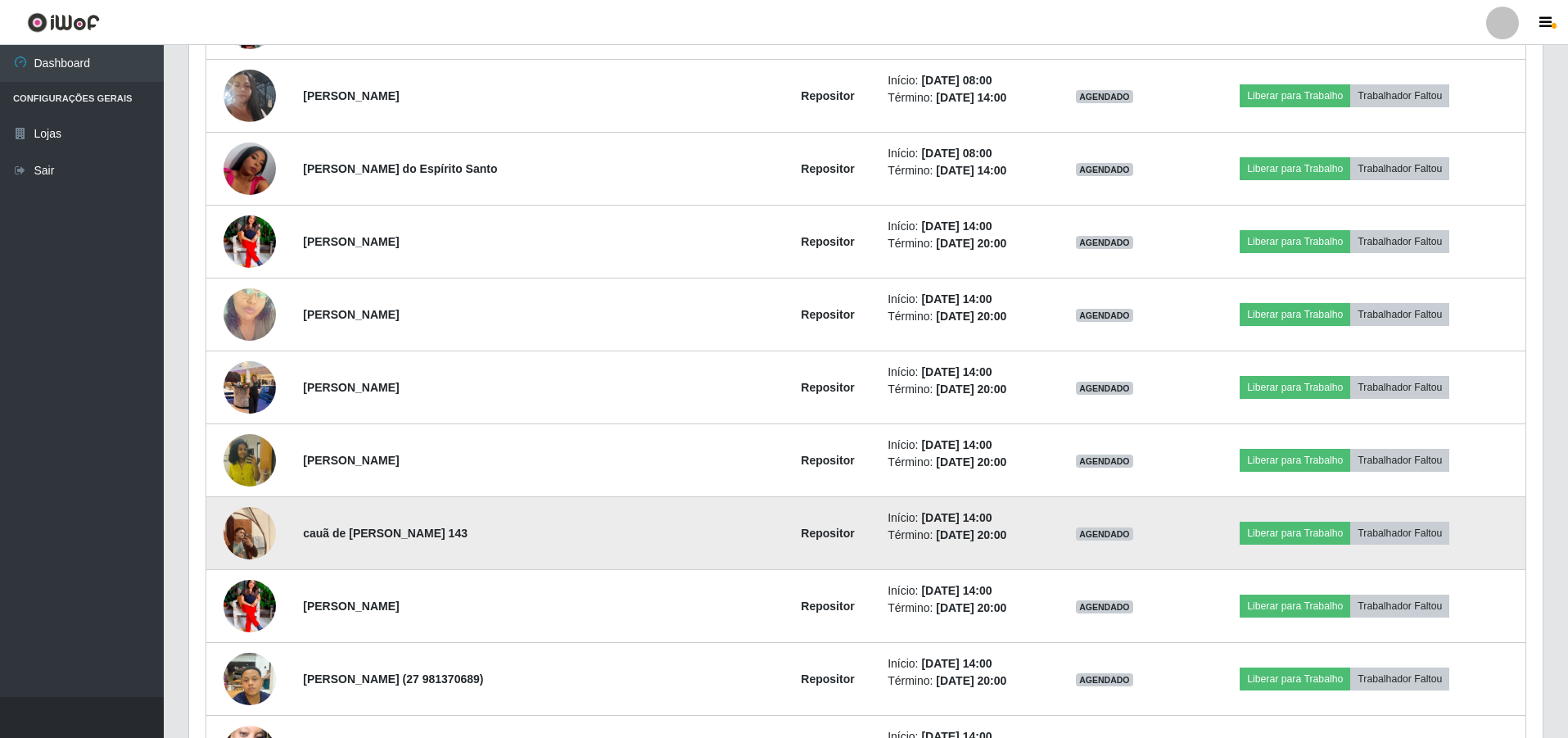
click at [247, 524] on img at bounding box center [250, 533] width 53 height 70
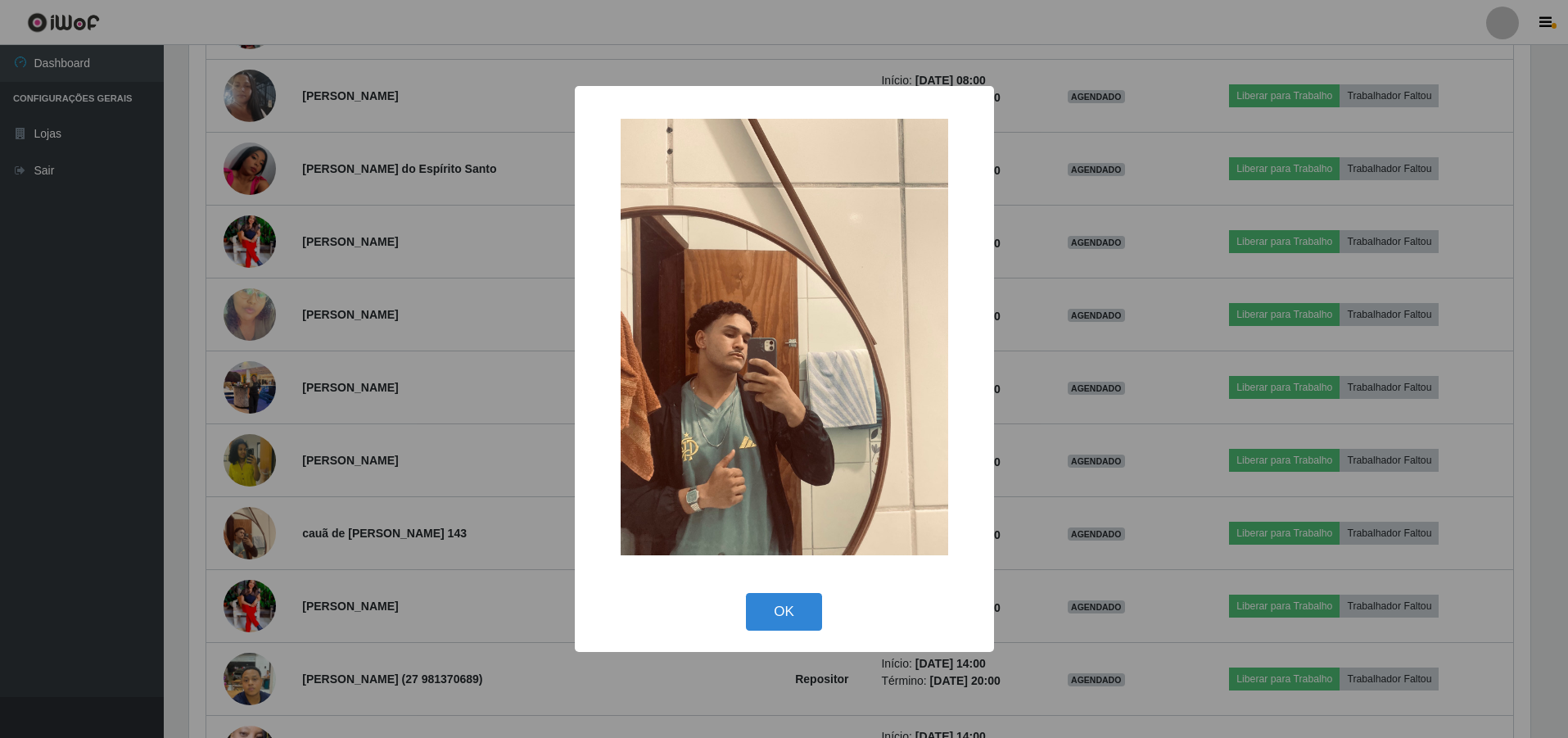
scroll to position [340, 1345]
click at [361, 473] on div "× OK Cancel" at bounding box center [785, 369] width 1572 height 738
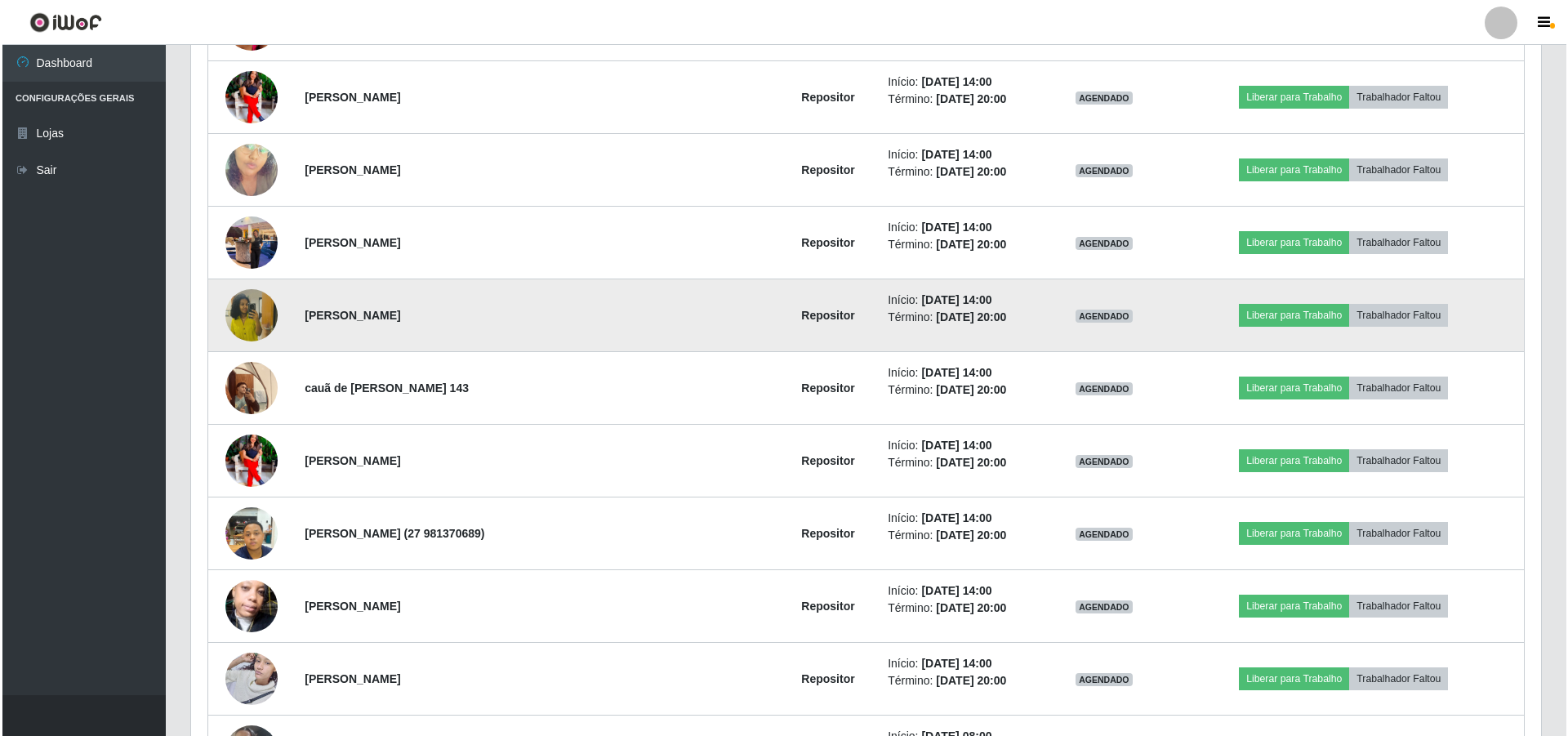
scroll to position [1692, 0]
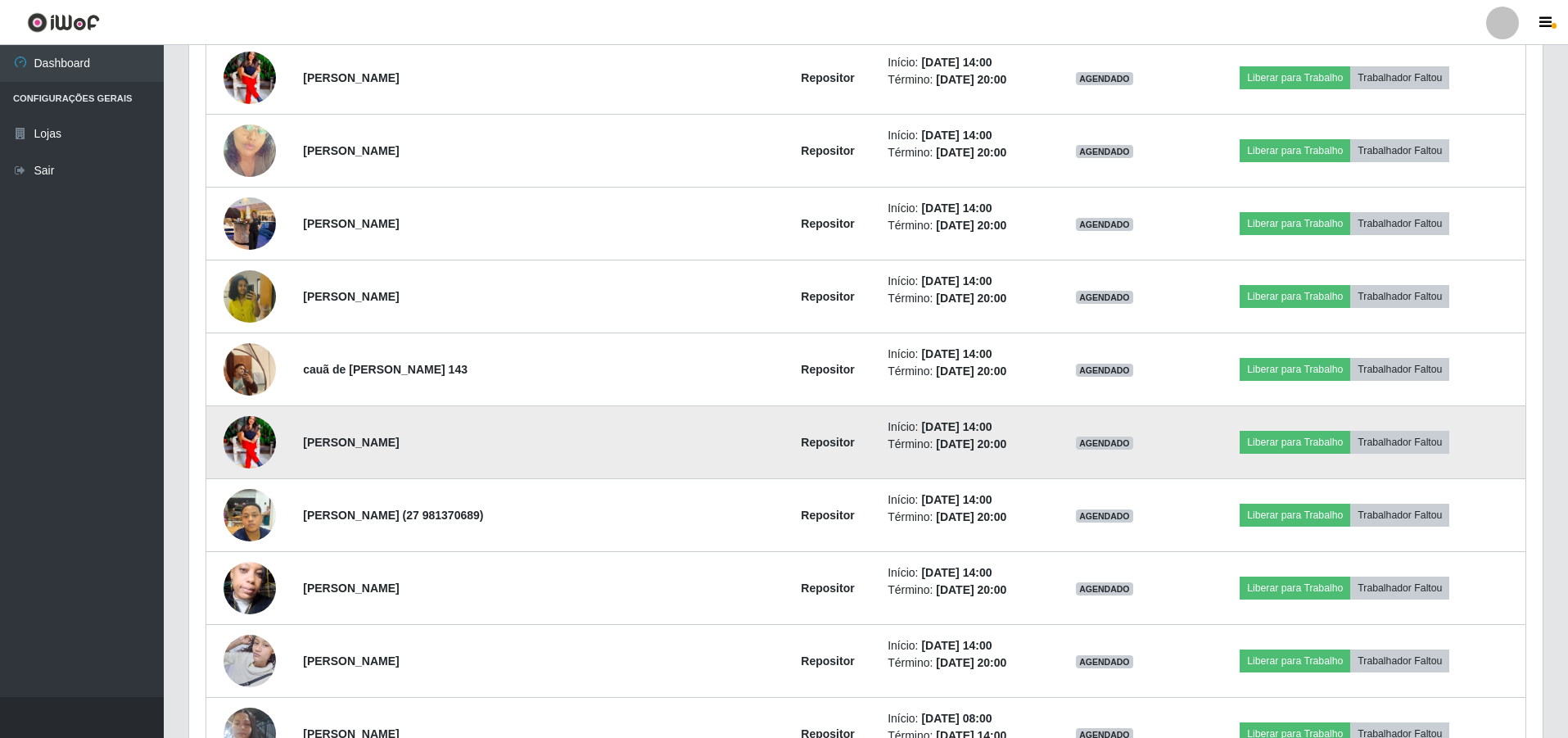
click at [252, 442] on img at bounding box center [250, 442] width 53 height 65
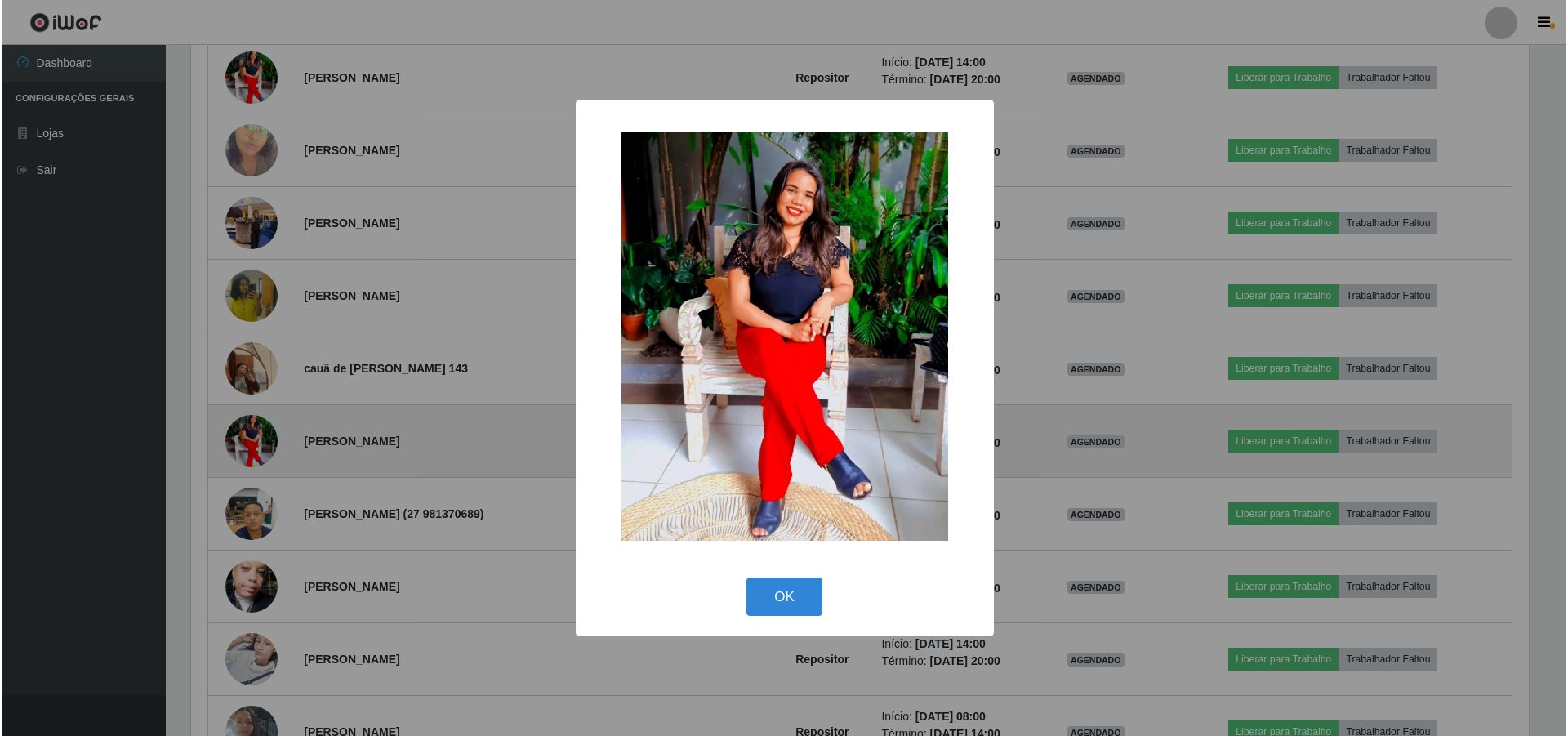
scroll to position [0, 0]
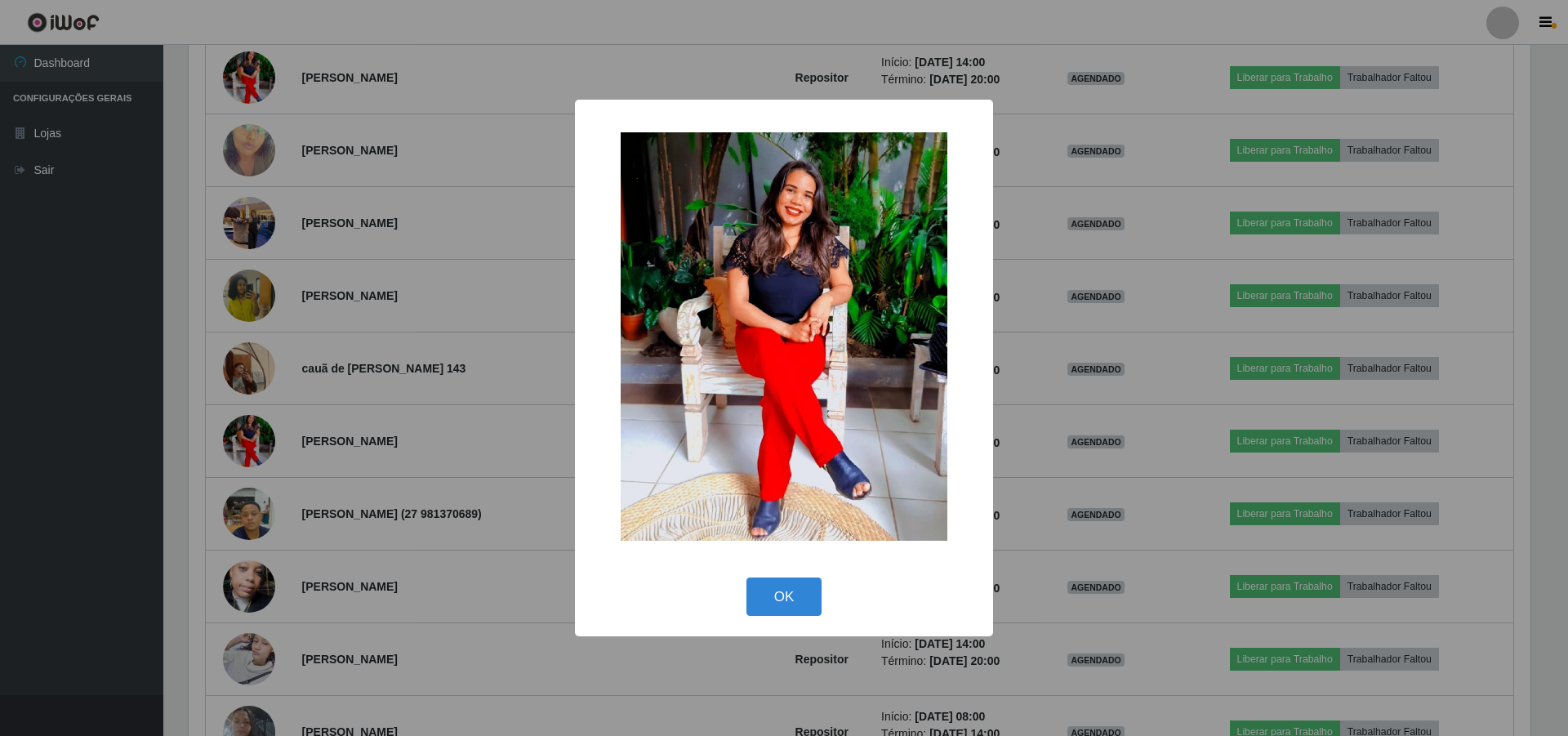
click at [384, 412] on div "× OK Cancel" at bounding box center [784, 368] width 1568 height 736
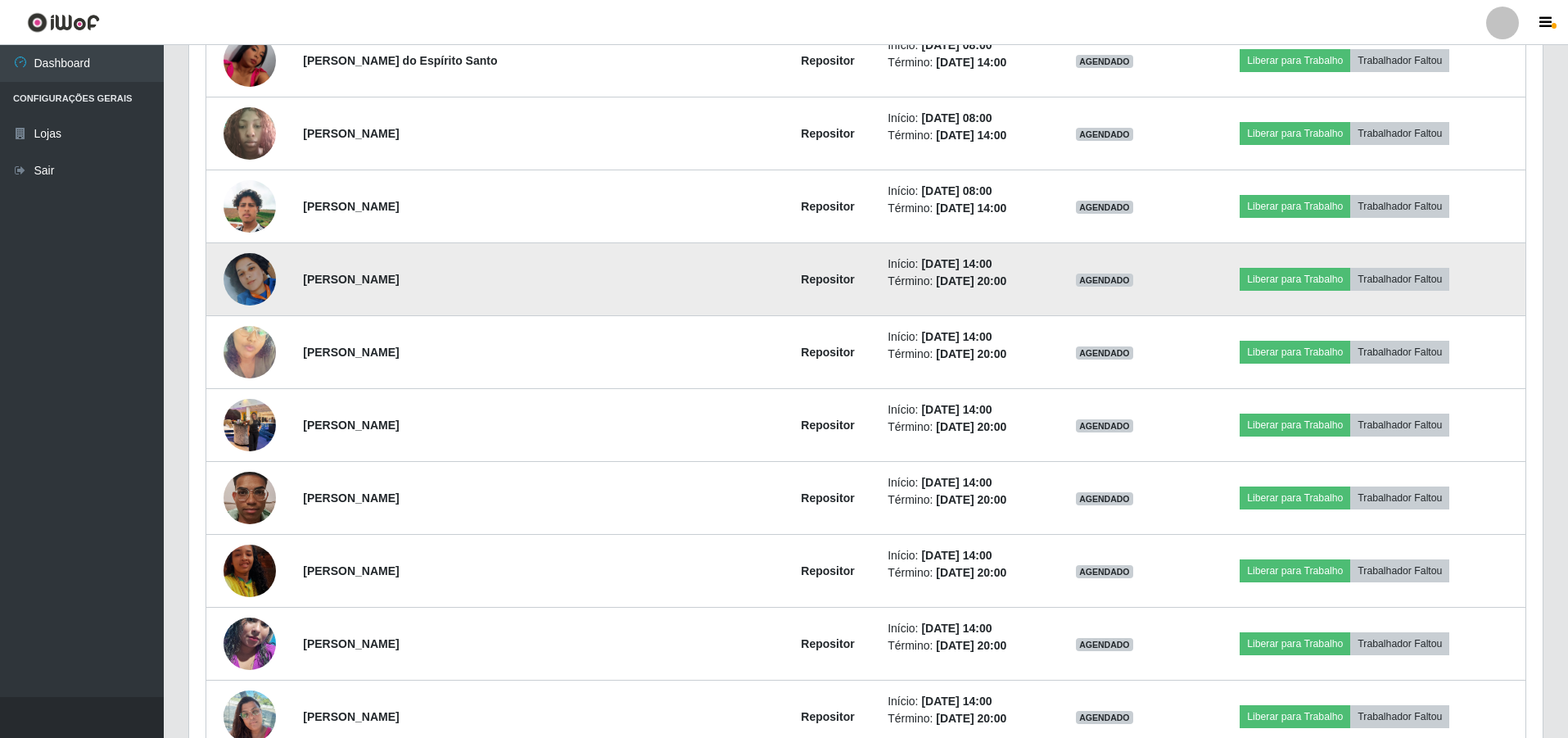
click at [270, 277] on img at bounding box center [250, 279] width 53 height 93
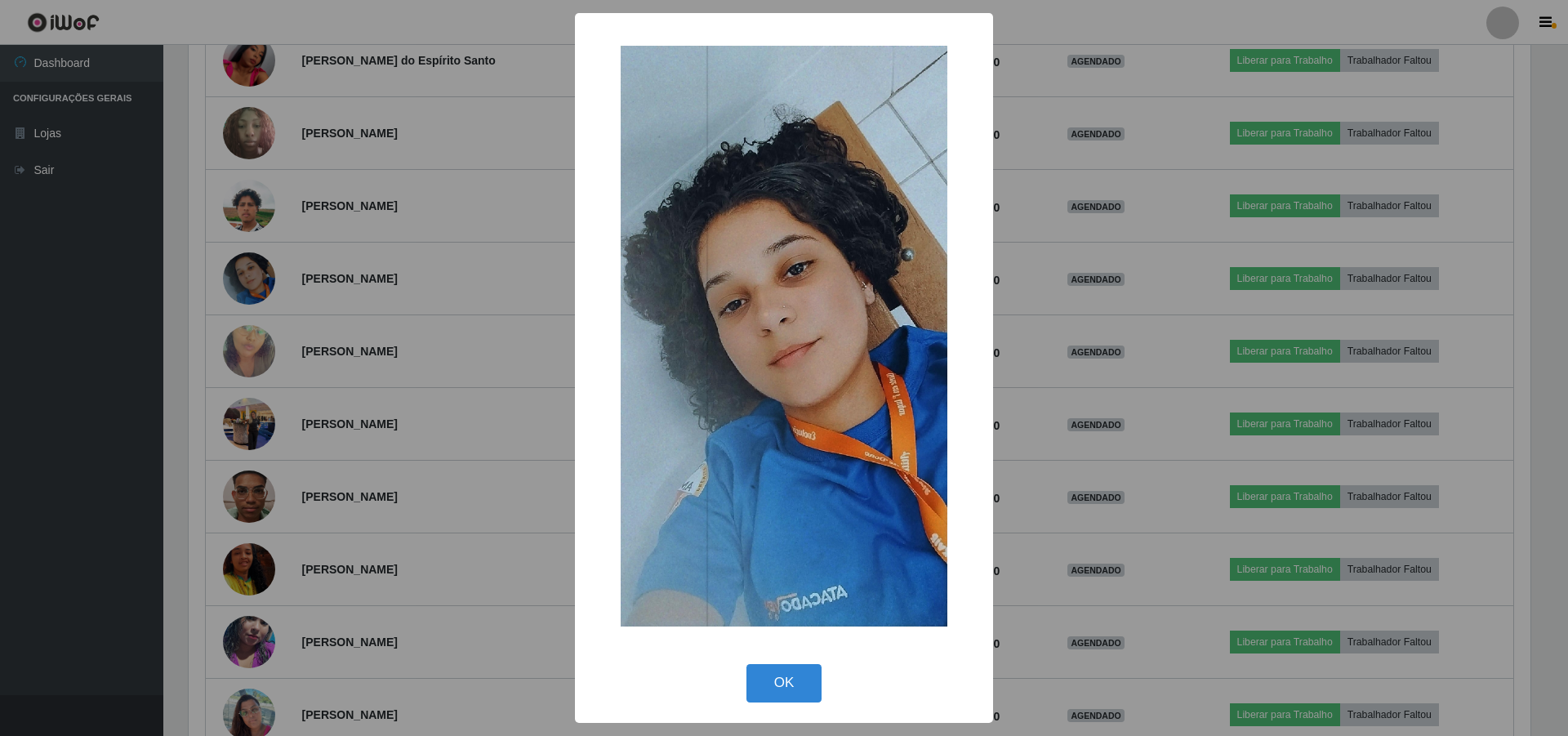
click at [332, 261] on div "× OK Cancel" at bounding box center [784, 368] width 1568 height 736
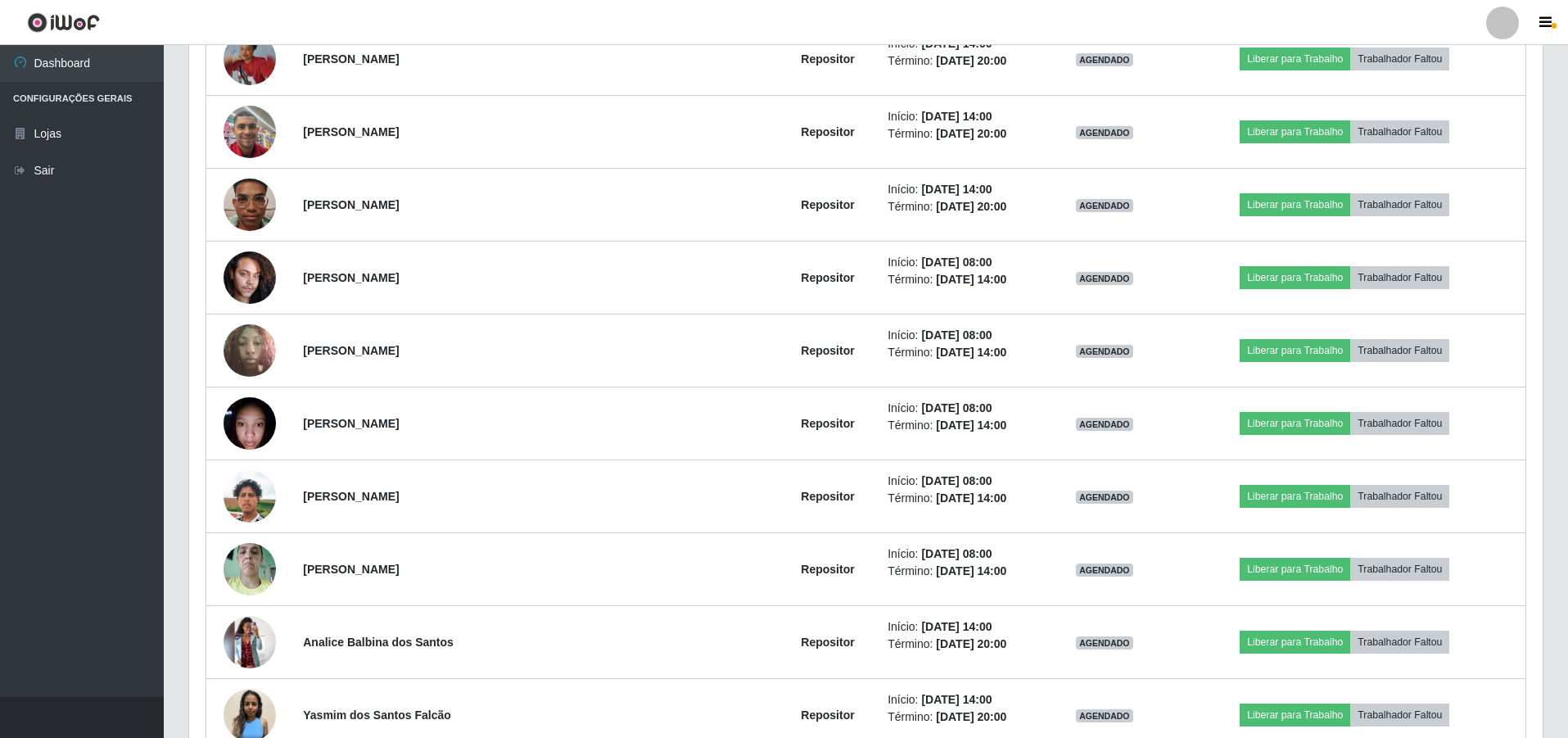
scroll to position [3240, 0]
